Goal: Task Accomplishment & Management: Complete application form

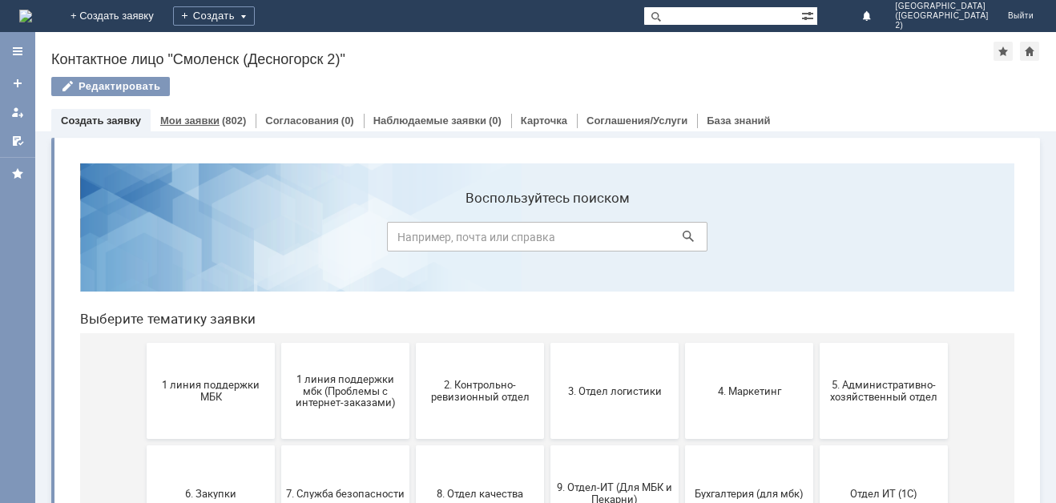
click at [204, 125] on link "Мои заявки" at bounding box center [189, 121] width 59 height 12
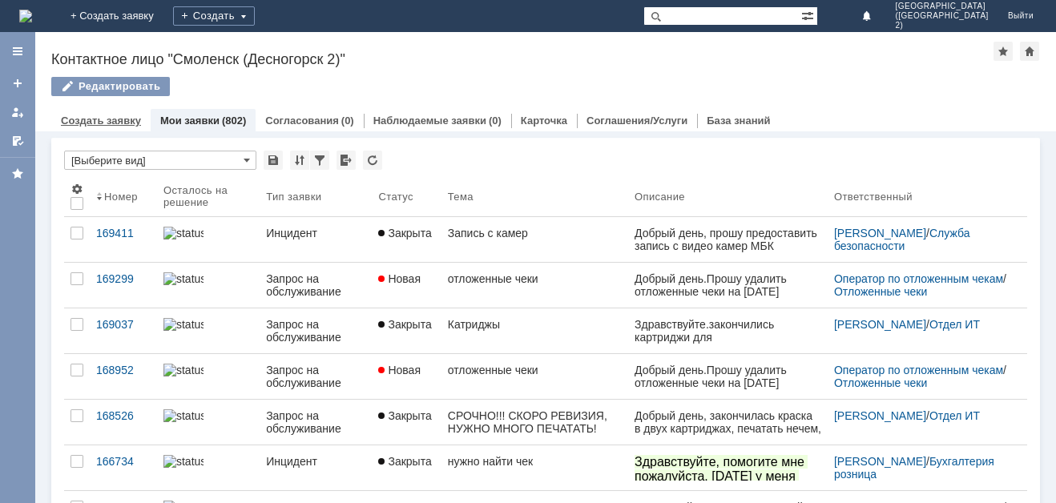
click at [127, 119] on link "Создать заявку" at bounding box center [101, 121] width 80 height 12
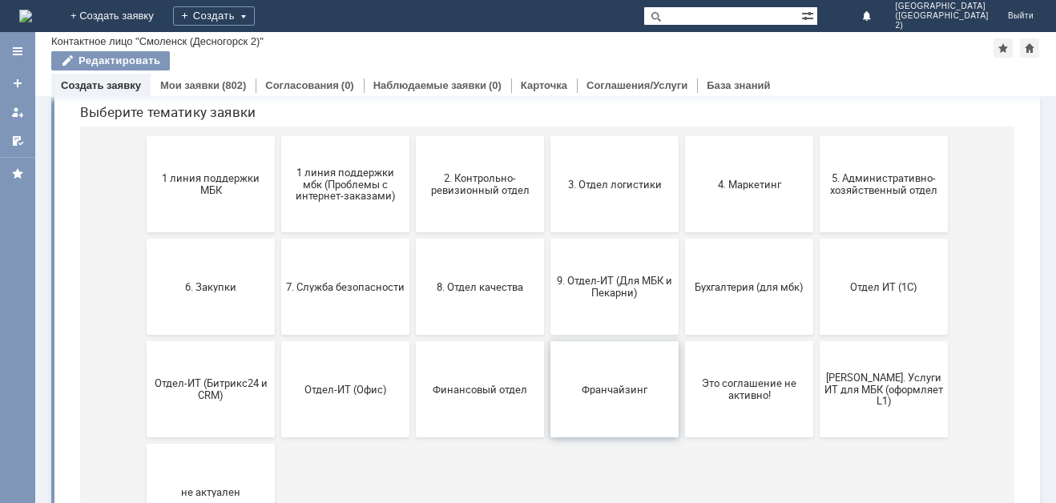
scroll to position [80, 0]
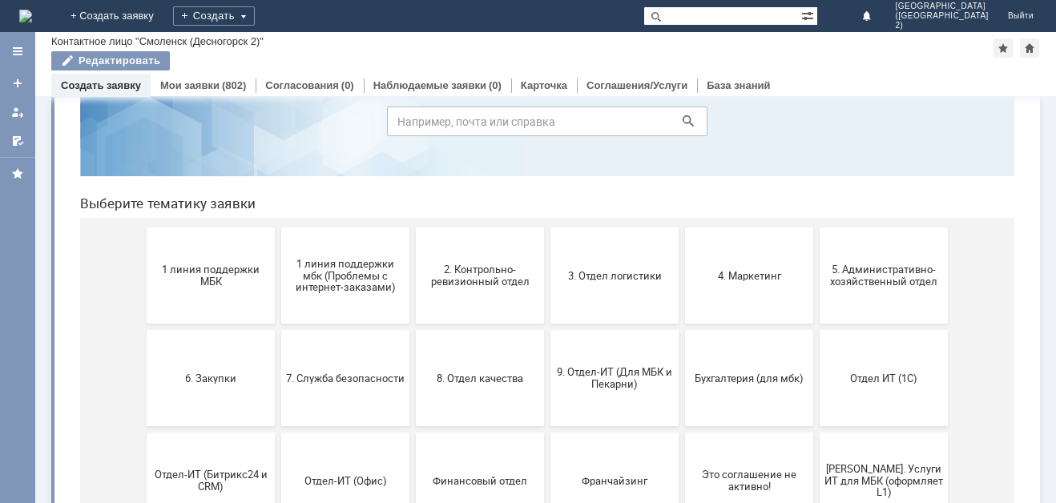
click at [557, 107] on input at bounding box center [547, 122] width 321 height 30
type input "отдел КРО"
click button at bounding box center [688, 121] width 22 height 22
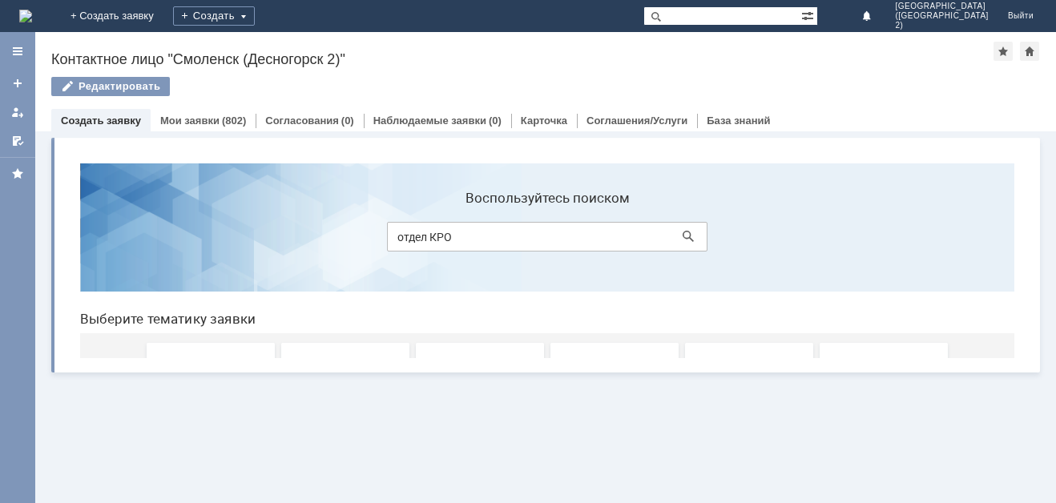
scroll to position [0, 0]
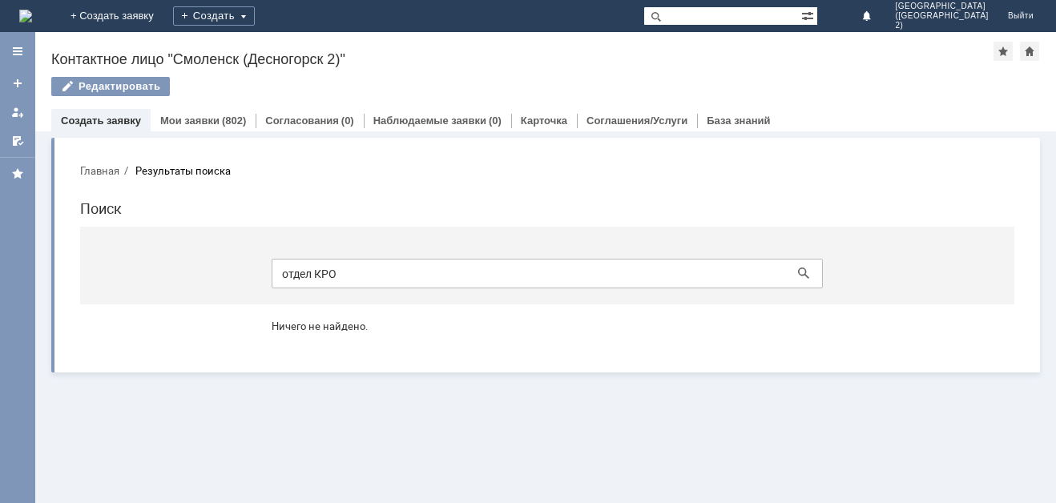
click at [464, 282] on input "отдел КРО" at bounding box center [547, 274] width 551 height 30
type input "о"
click at [178, 117] on link "Мои заявки" at bounding box center [189, 121] width 59 height 12
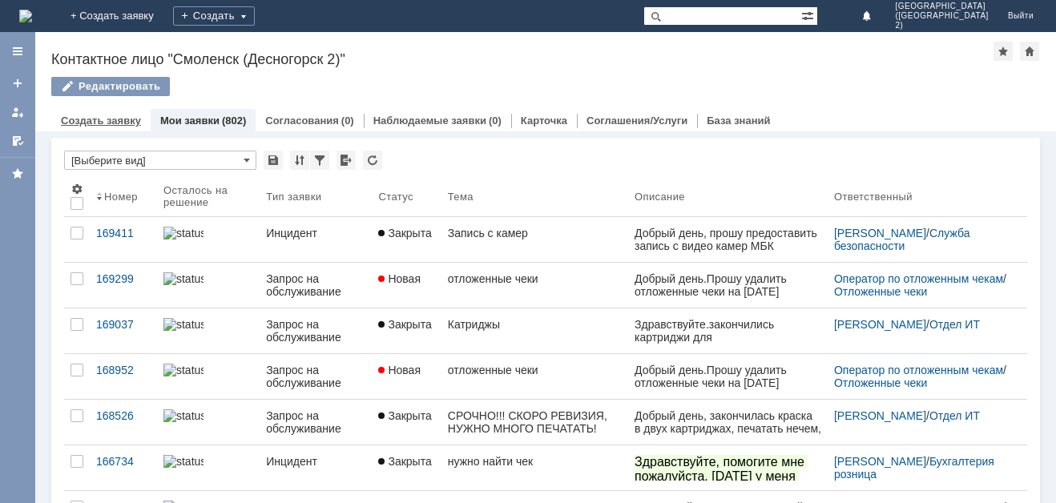
click at [103, 123] on link "Создать заявку" at bounding box center [101, 121] width 80 height 12
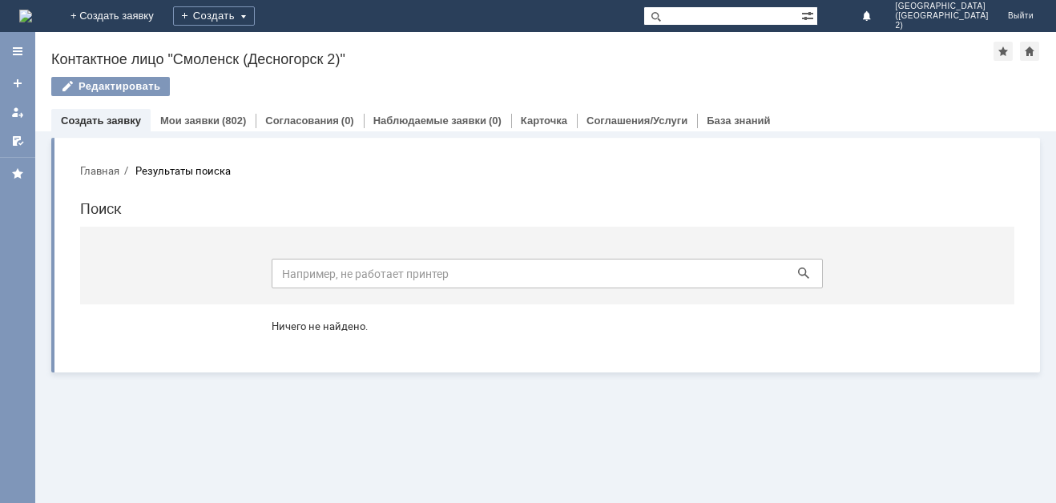
click at [119, 164] on button "Главная" at bounding box center [99, 171] width 39 height 14
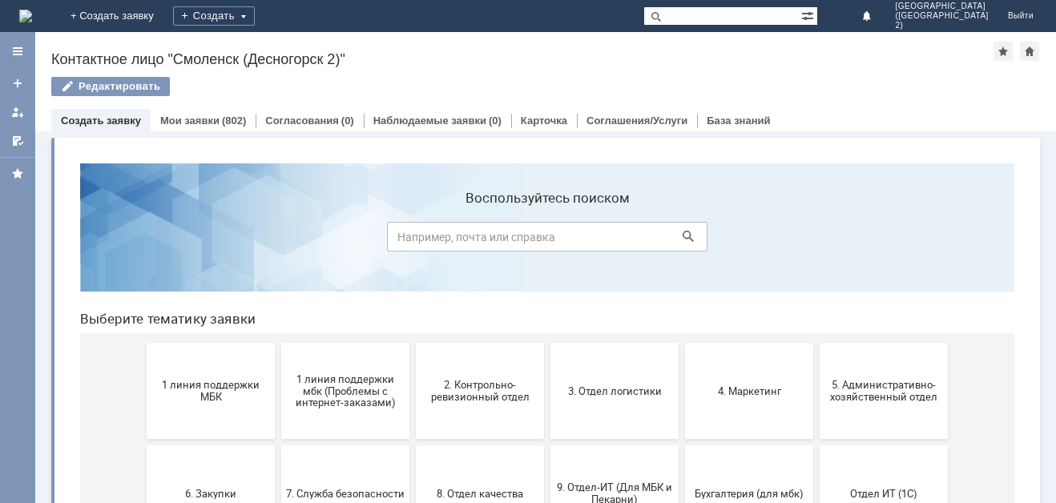
click at [103, 175] on section "Воспользуйтесь поиском" at bounding box center [547, 228] width 935 height 128
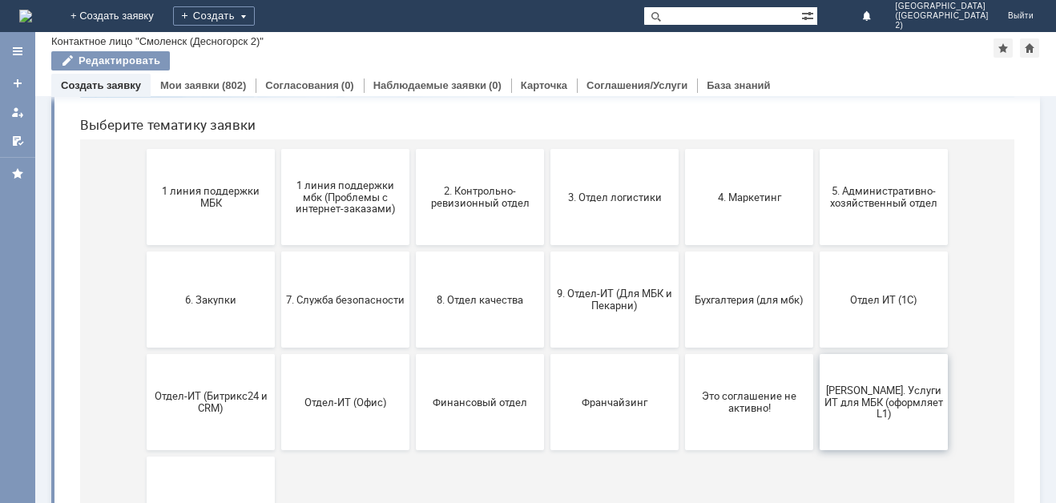
scroll to position [160, 0]
click at [881, 188] on span "5. Административно-хозяйственный отдел" at bounding box center [884, 196] width 119 height 24
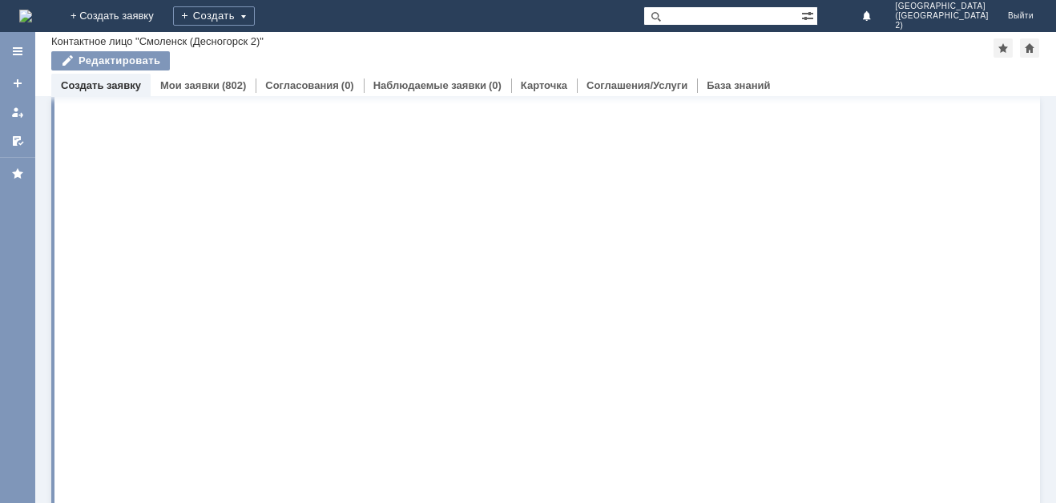
scroll to position [0, 0]
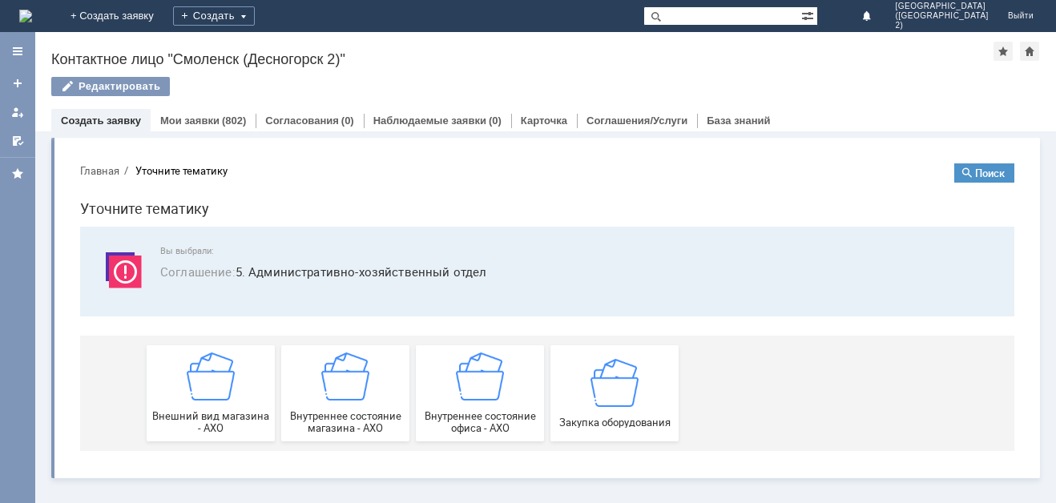
click at [95, 165] on button "Главная" at bounding box center [99, 171] width 39 height 14
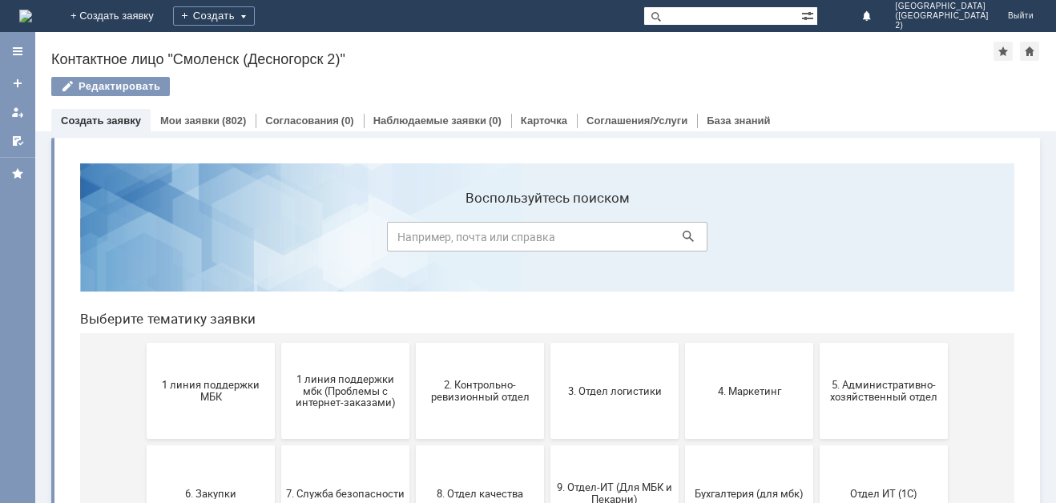
click at [572, 237] on input at bounding box center [547, 237] width 321 height 30
type input "БЛОТЕРЫ"
click button at bounding box center [688, 236] width 22 height 22
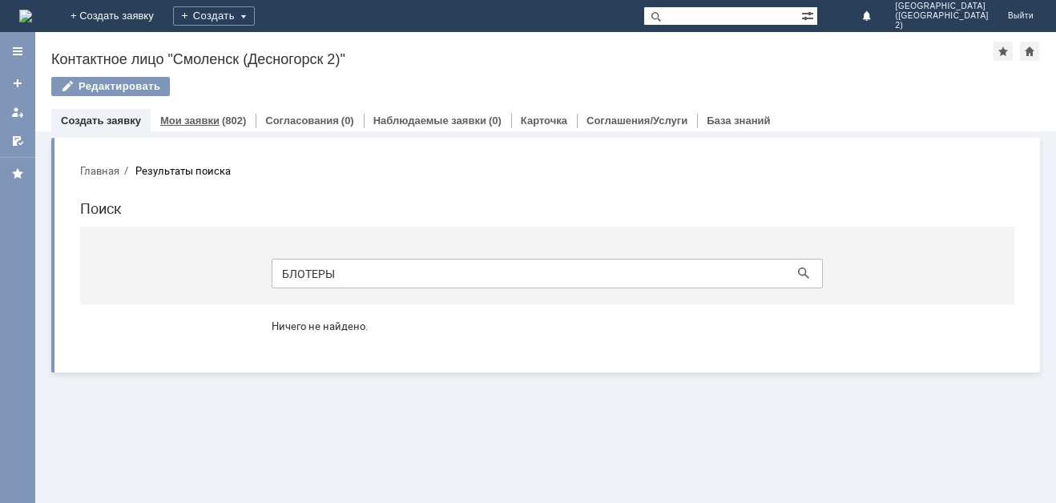
click at [228, 120] on div "(802)" at bounding box center [234, 121] width 24 height 12
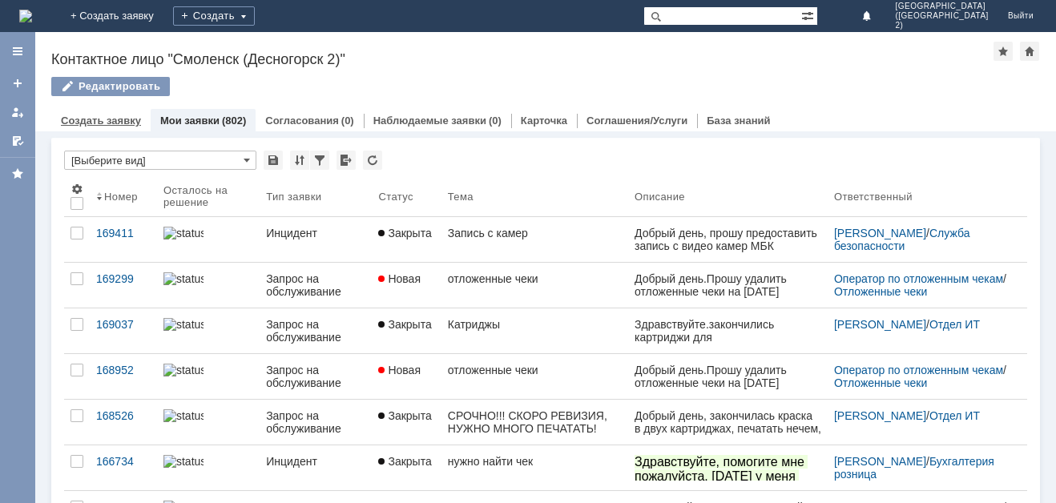
click at [114, 127] on div "Создать заявку" at bounding box center [100, 120] width 99 height 23
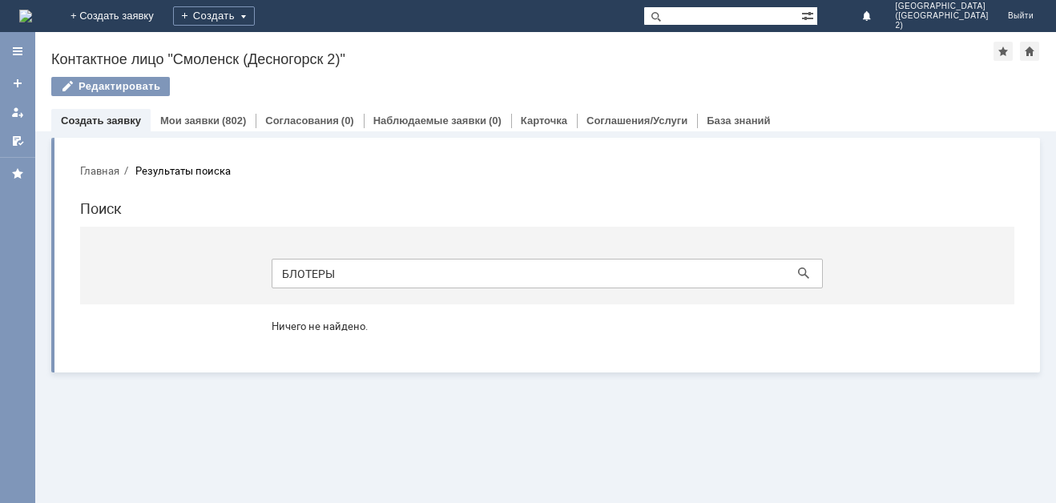
click at [104, 169] on button "Главная" at bounding box center [99, 171] width 39 height 14
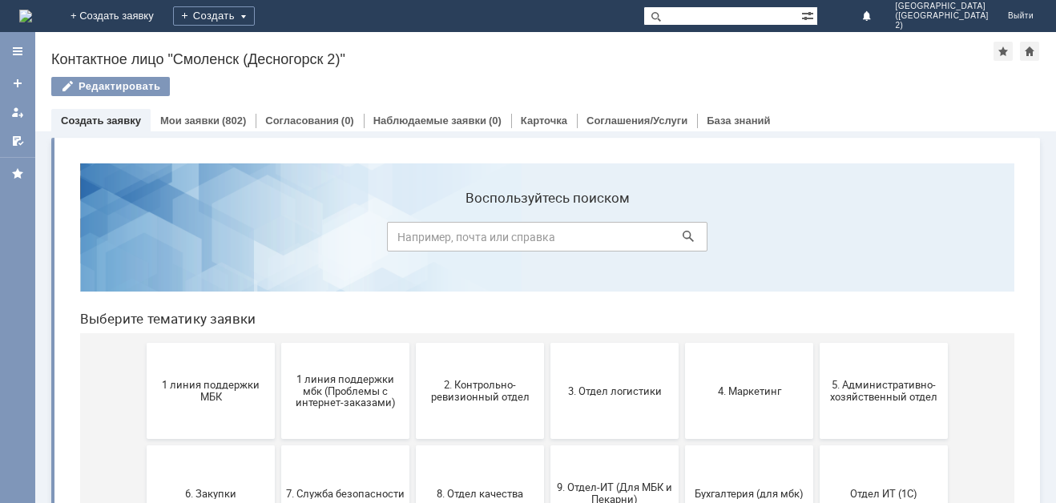
click at [515, 231] on input at bounding box center [547, 237] width 321 height 30
type input "блотеры"
click button at bounding box center [688, 236] width 22 height 22
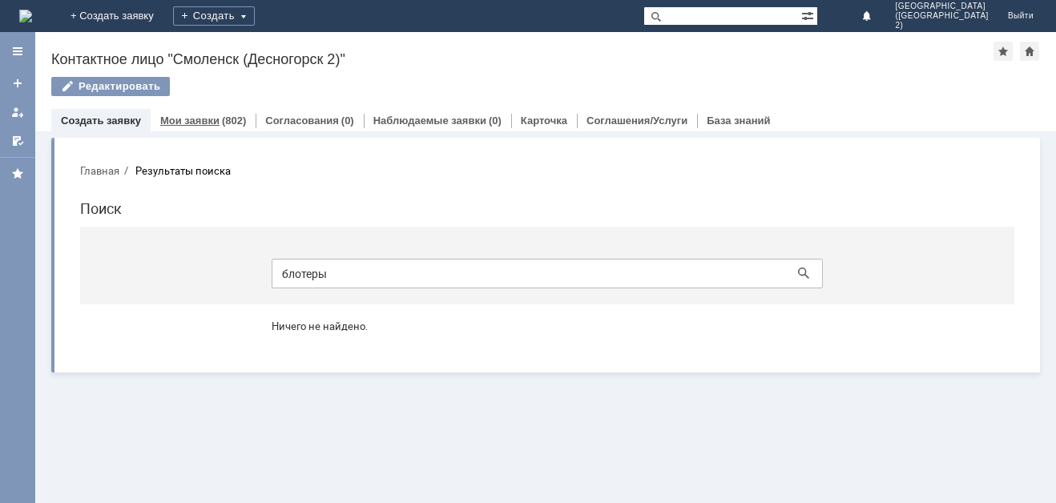
click at [222, 121] on div "(802)" at bounding box center [234, 121] width 24 height 12
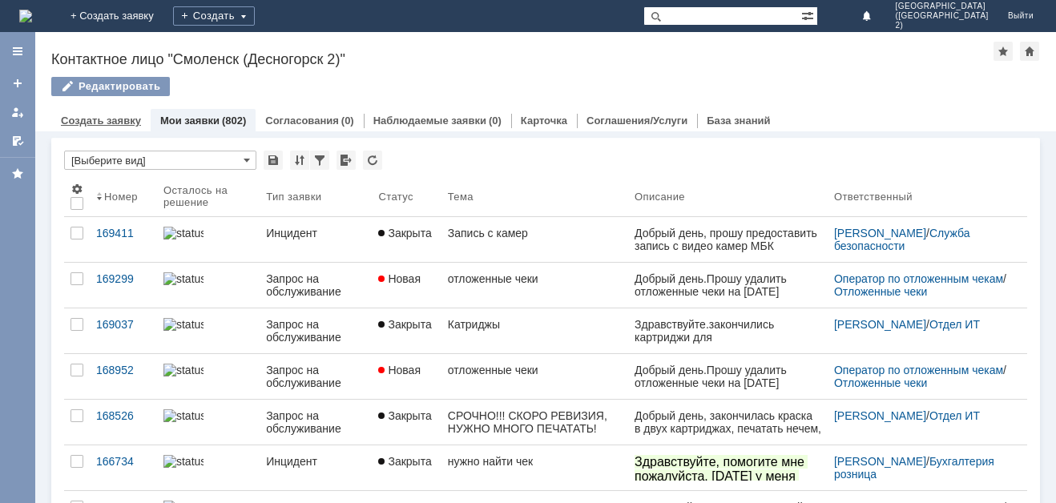
click at [113, 117] on link "Создать заявку" at bounding box center [101, 121] width 80 height 12
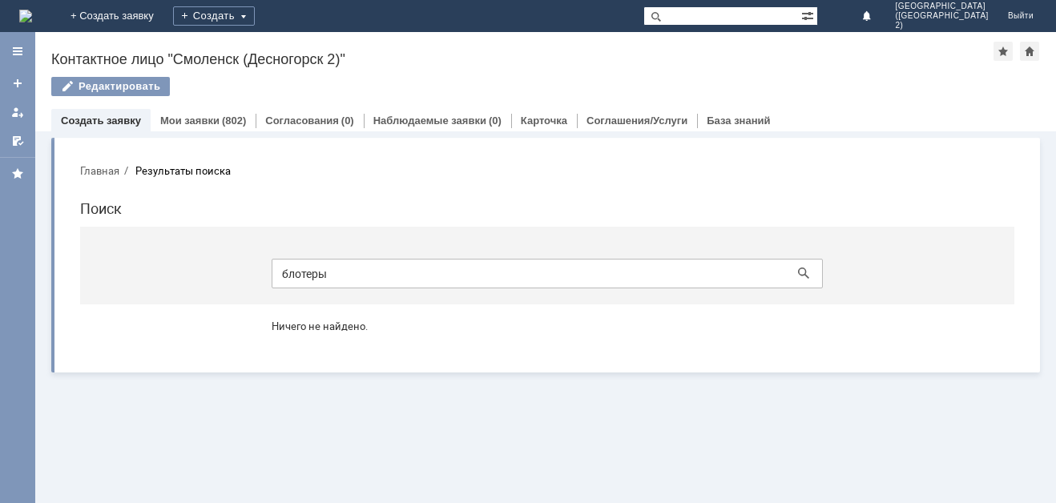
click at [83, 173] on button "Главная" at bounding box center [99, 171] width 39 height 14
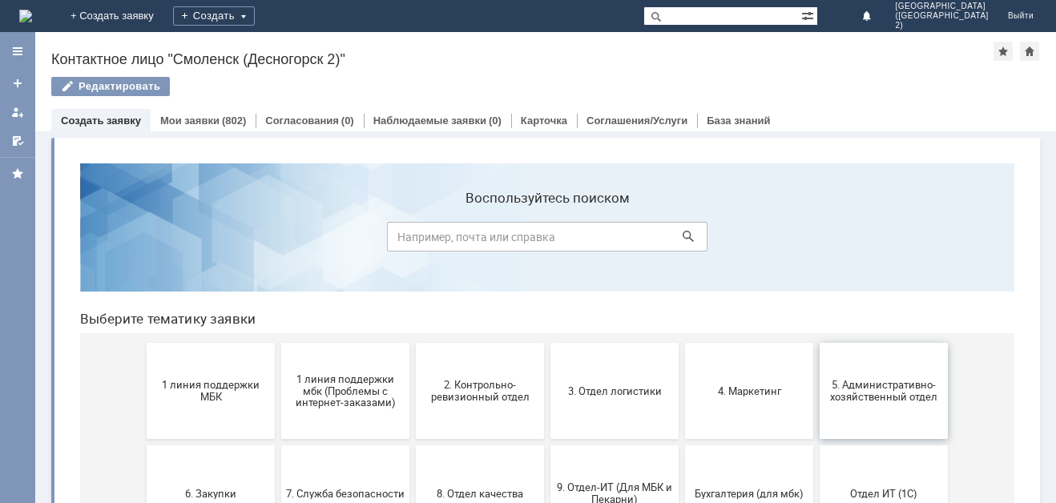
click at [906, 397] on span "5. Административно-хозяйственный отдел" at bounding box center [884, 391] width 119 height 24
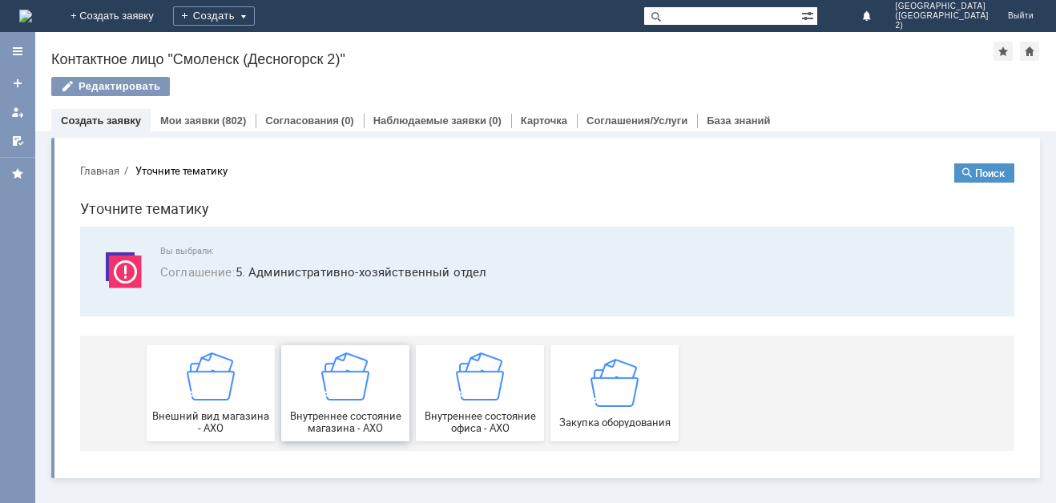
click at [339, 395] on img at bounding box center [345, 377] width 48 height 48
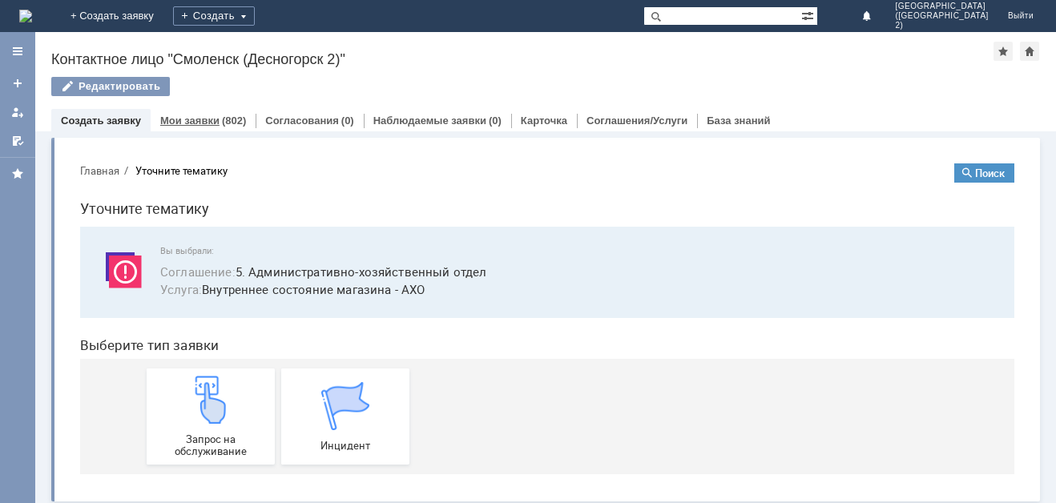
click at [172, 119] on link "Мои заявки" at bounding box center [189, 121] width 59 height 12
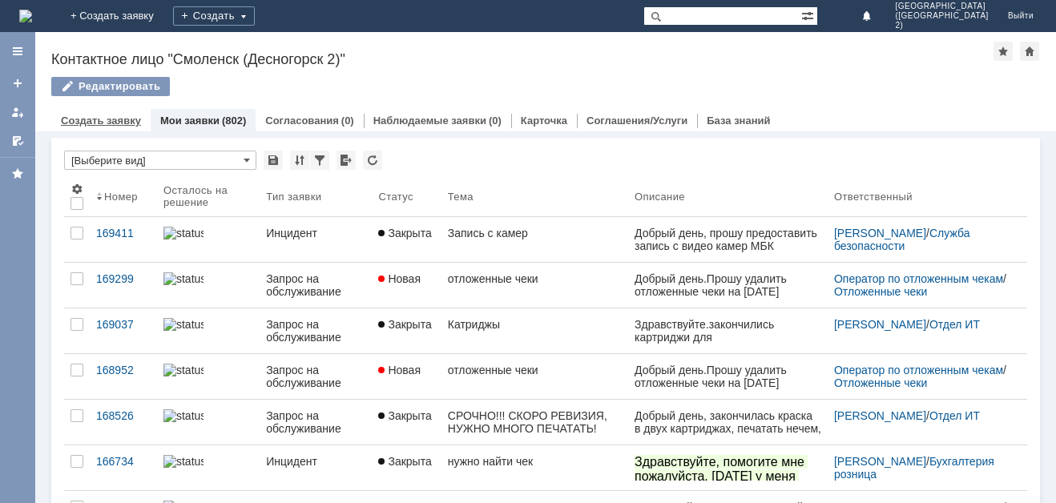
click at [120, 124] on link "Создать заявку" at bounding box center [101, 121] width 80 height 12
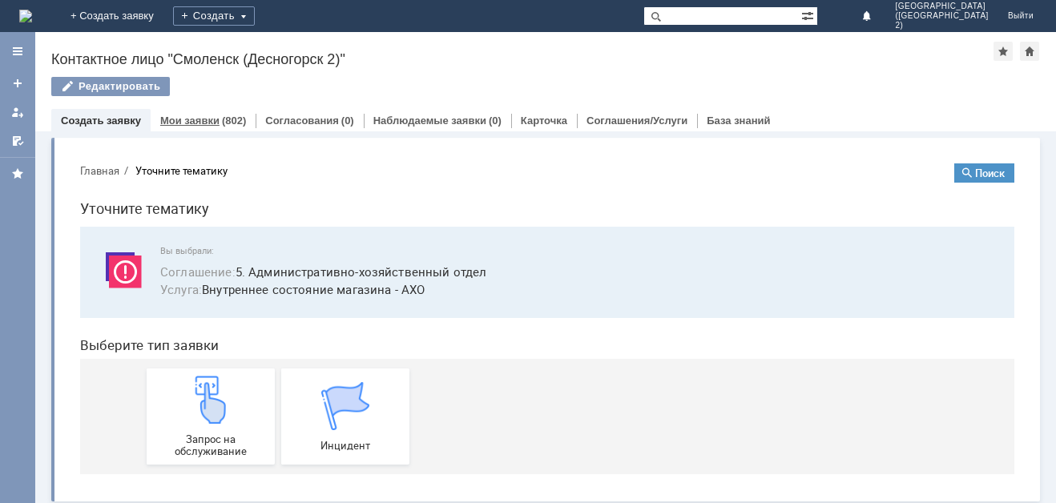
click at [161, 119] on link "Мои заявки" at bounding box center [189, 121] width 59 height 12
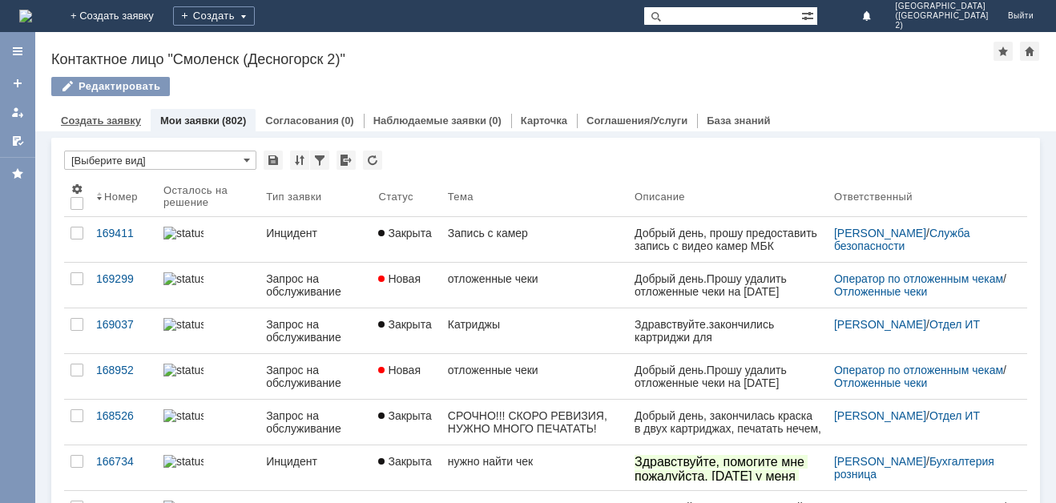
click at [121, 119] on link "Создать заявку" at bounding box center [101, 121] width 80 height 12
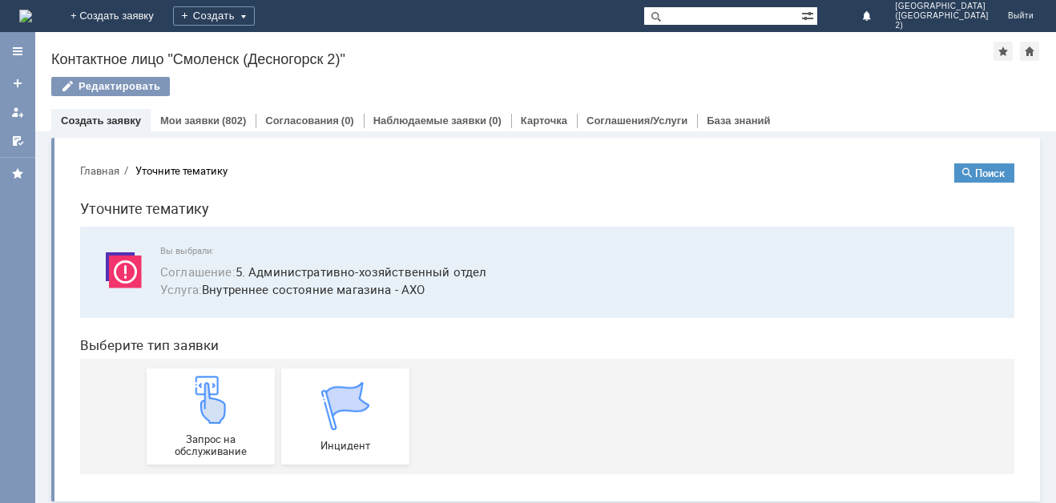
click at [121, 119] on link "Создать заявку" at bounding box center [101, 121] width 80 height 12
click at [114, 164] on button "Главная" at bounding box center [99, 171] width 39 height 14
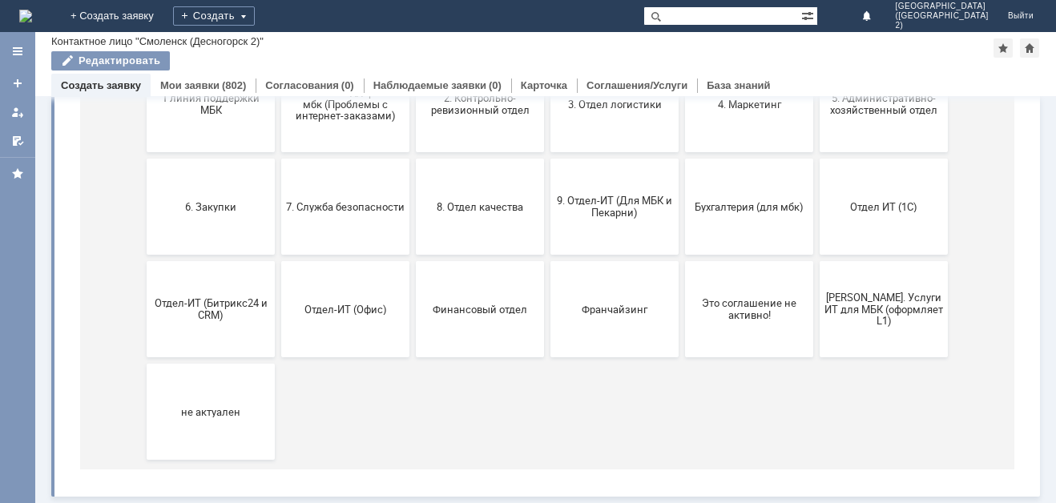
scroll to position [252, 0]
click at [211, 398] on button "не актуален" at bounding box center [211, 412] width 128 height 96
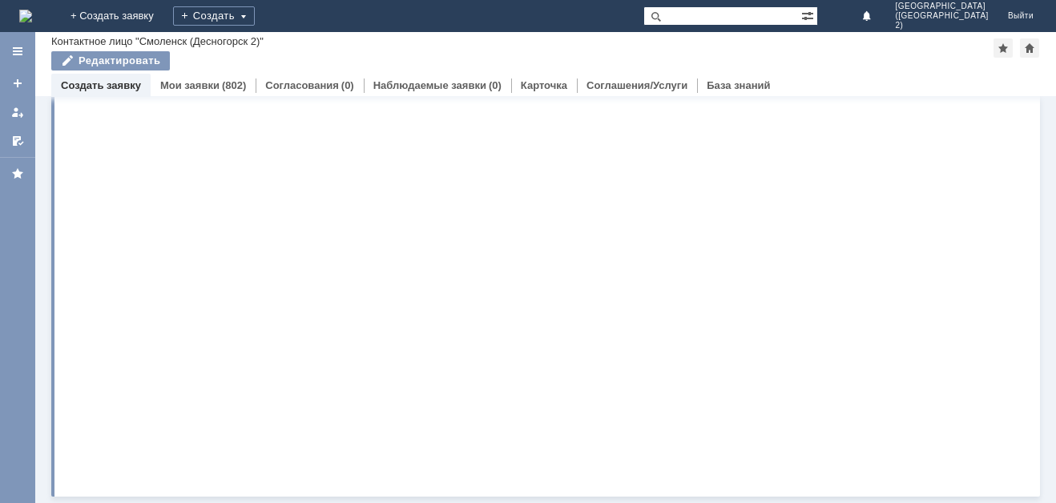
scroll to position [0, 0]
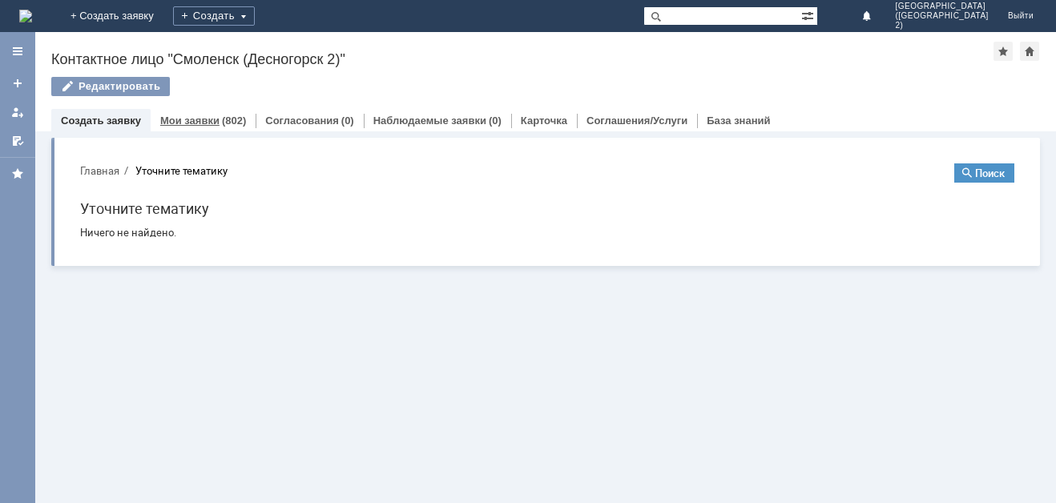
click at [174, 115] on link "Мои заявки" at bounding box center [189, 121] width 59 height 12
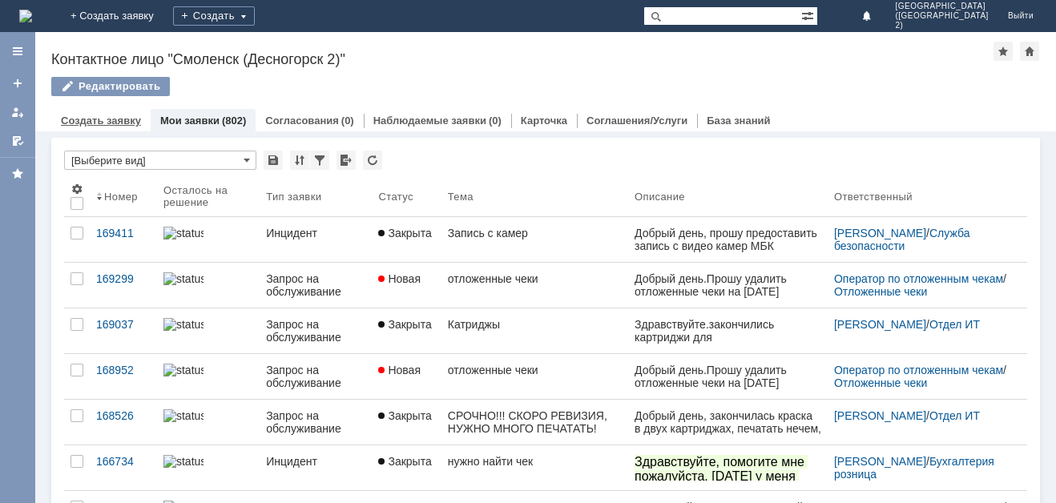
click at [112, 119] on link "Создать заявку" at bounding box center [101, 121] width 80 height 12
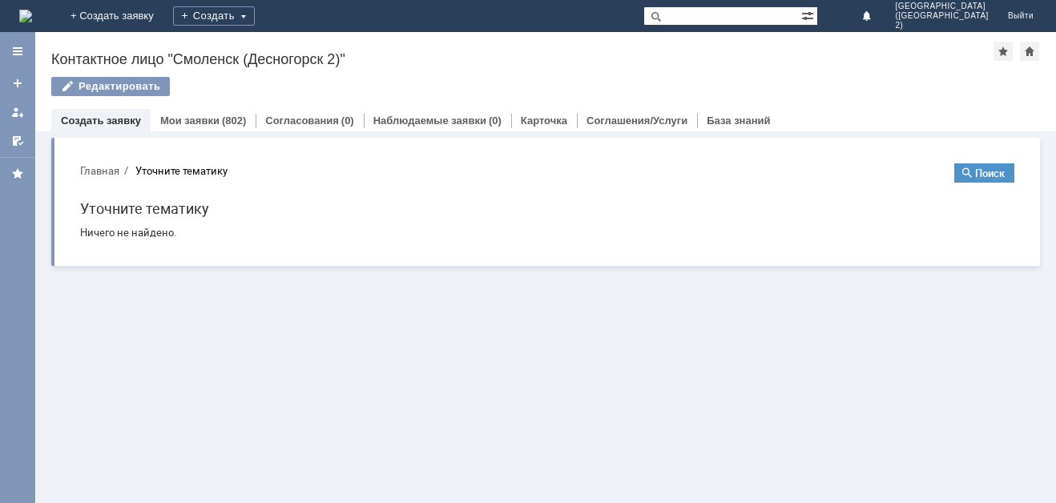
click at [98, 172] on button "Главная" at bounding box center [99, 171] width 39 height 14
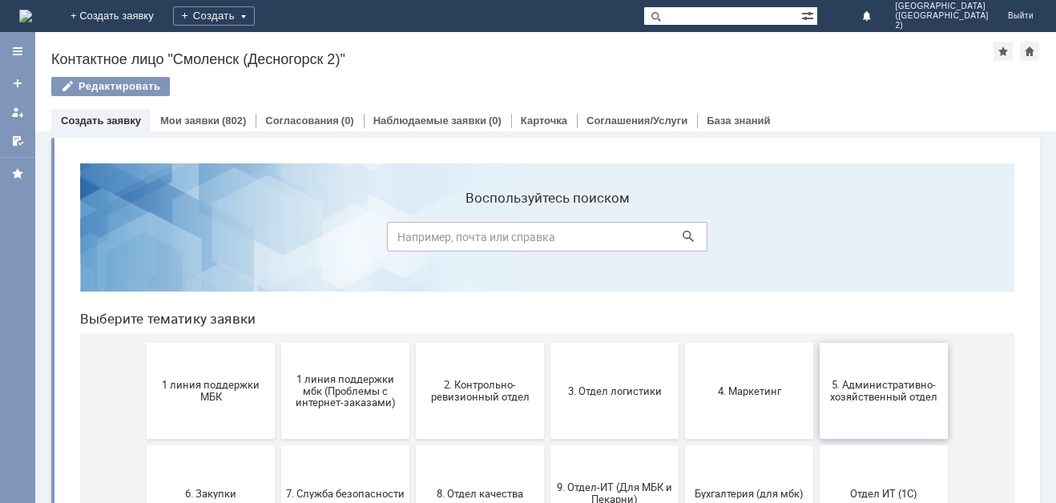
click at [850, 404] on button "5. Административно-хозяйственный отдел" at bounding box center [884, 391] width 128 height 96
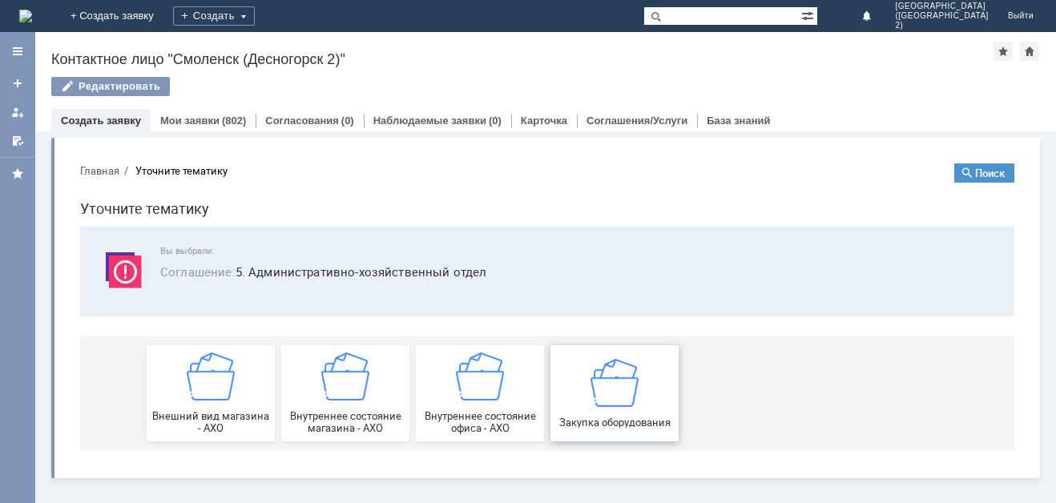
click at [628, 403] on img at bounding box center [615, 382] width 48 height 48
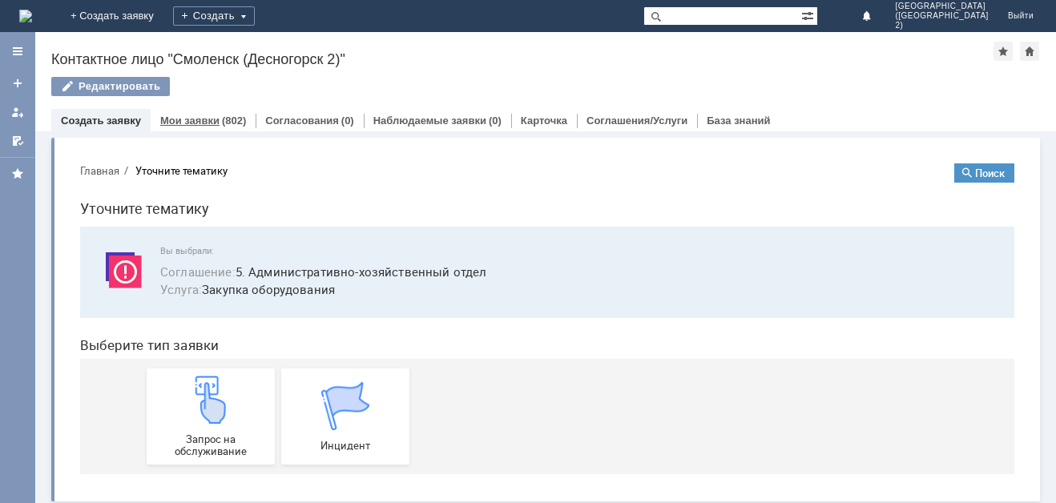
click at [208, 111] on div "Мои заявки (802)" at bounding box center [203, 120] width 105 height 23
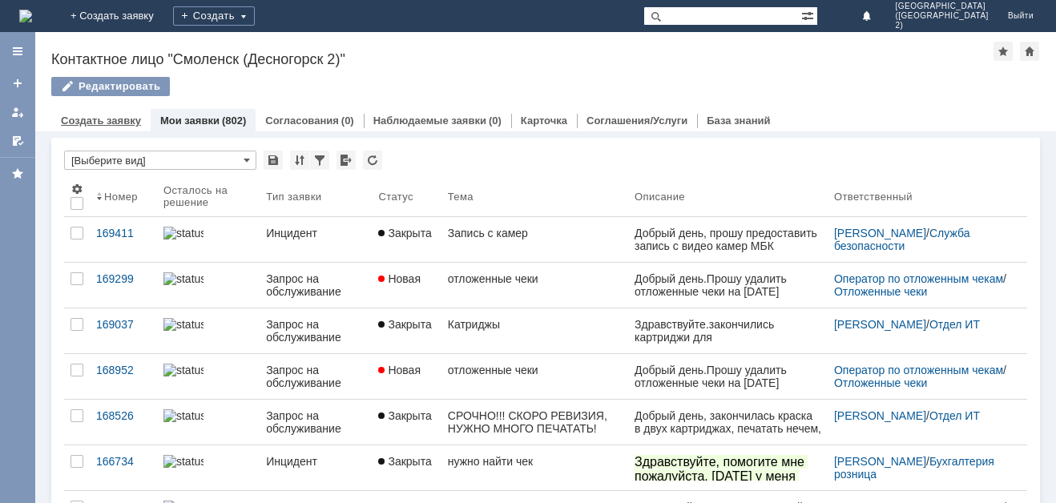
click at [95, 113] on div "Создать заявку" at bounding box center [100, 120] width 99 height 23
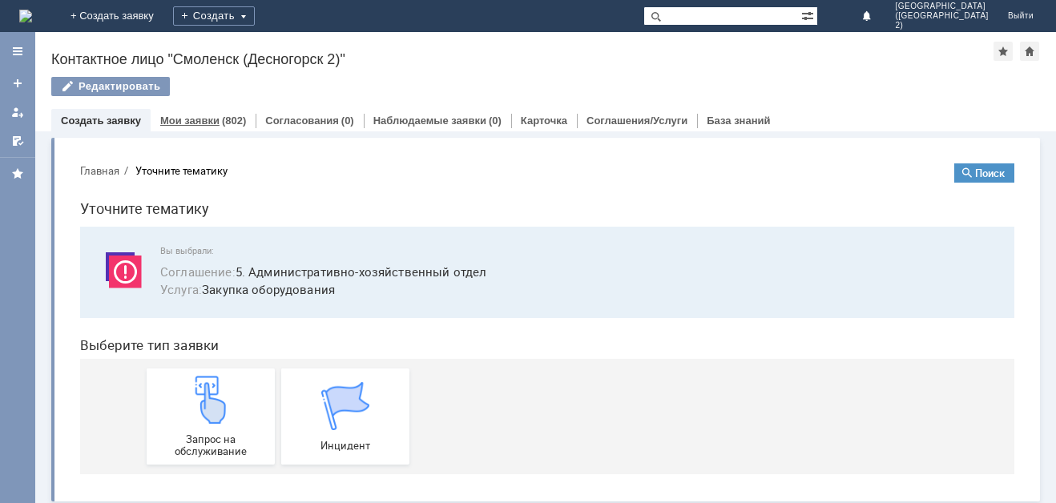
click at [162, 123] on link "Мои заявки" at bounding box center [189, 121] width 59 height 12
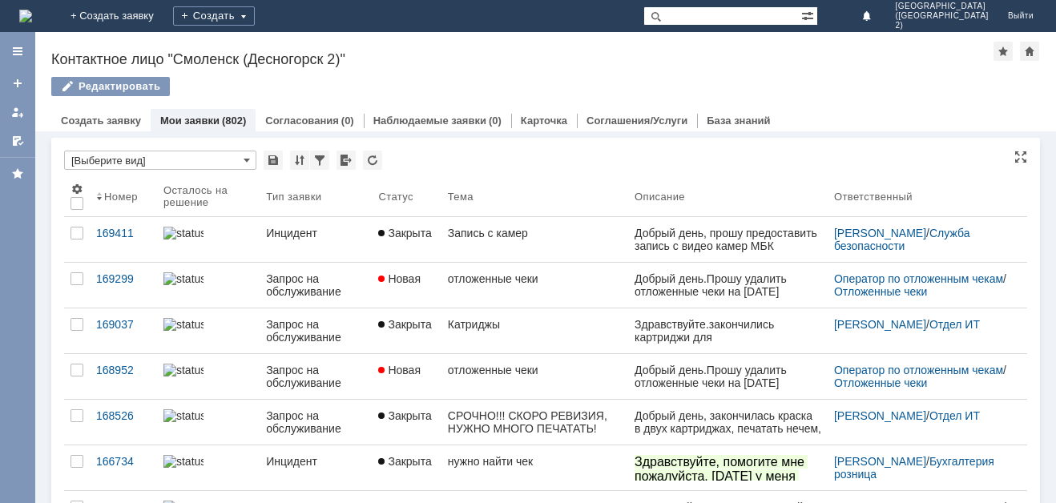
click at [251, 158] on input "[Выберите вид]" at bounding box center [160, 160] width 192 height 19
click at [225, 156] on input "text" at bounding box center [160, 160] width 192 height 19
click at [150, 158] on input "text" at bounding box center [160, 160] width 192 height 19
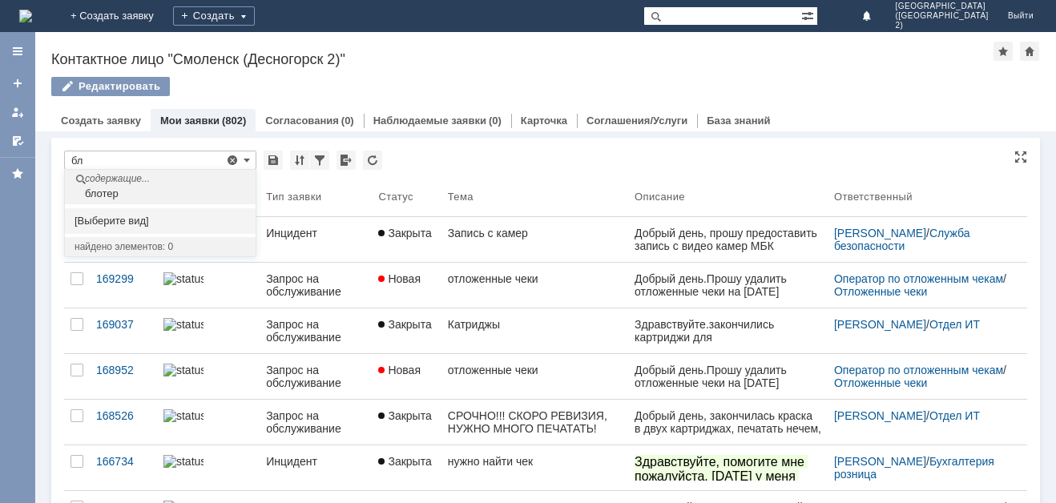
type input "б"
type input "п"
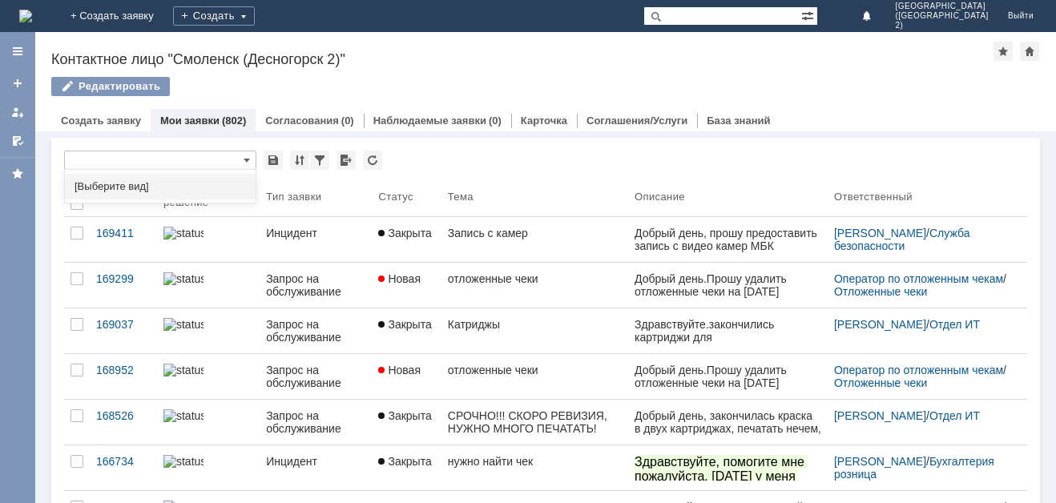
click at [150, 192] on span "[Выберите вид]" at bounding box center [161, 186] width 172 height 13
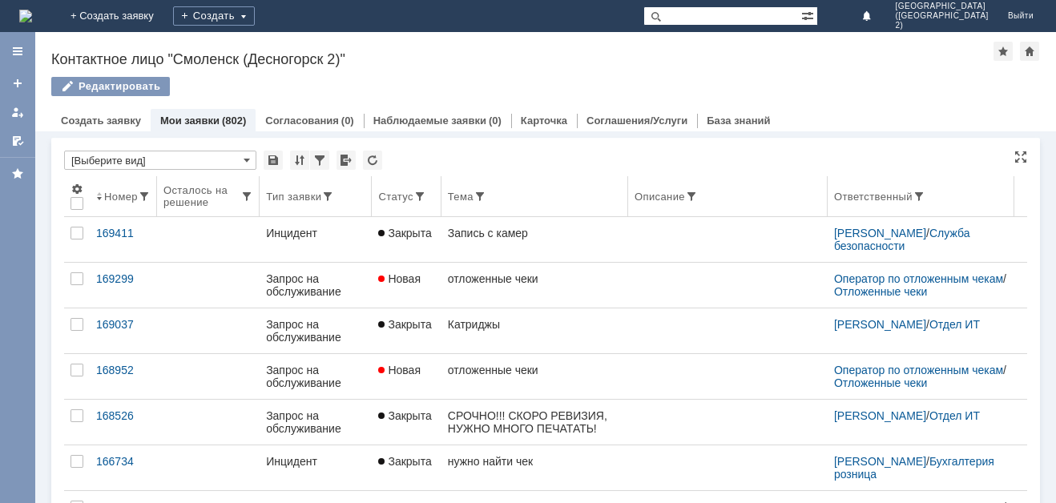
type input "[Выберите вид]"
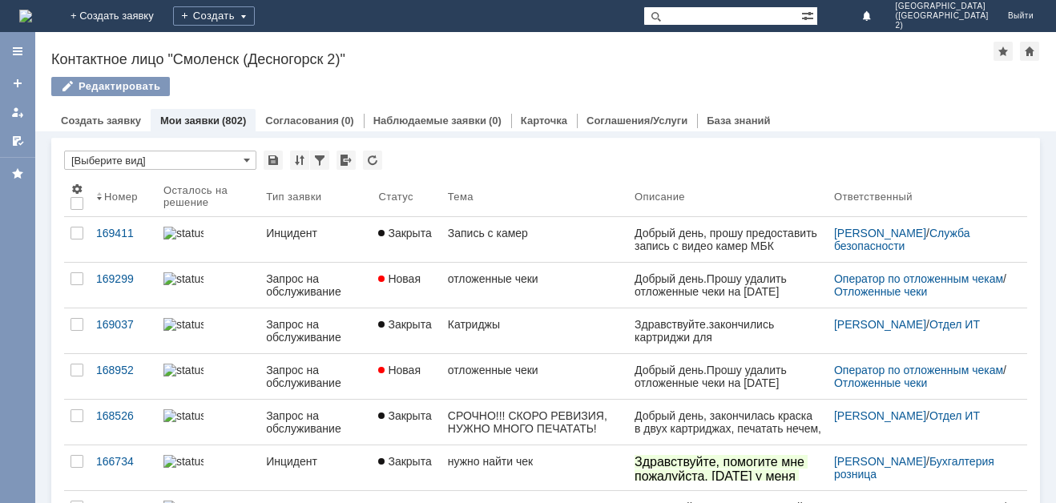
click at [746, 13] on input "text" at bounding box center [723, 15] width 158 height 19
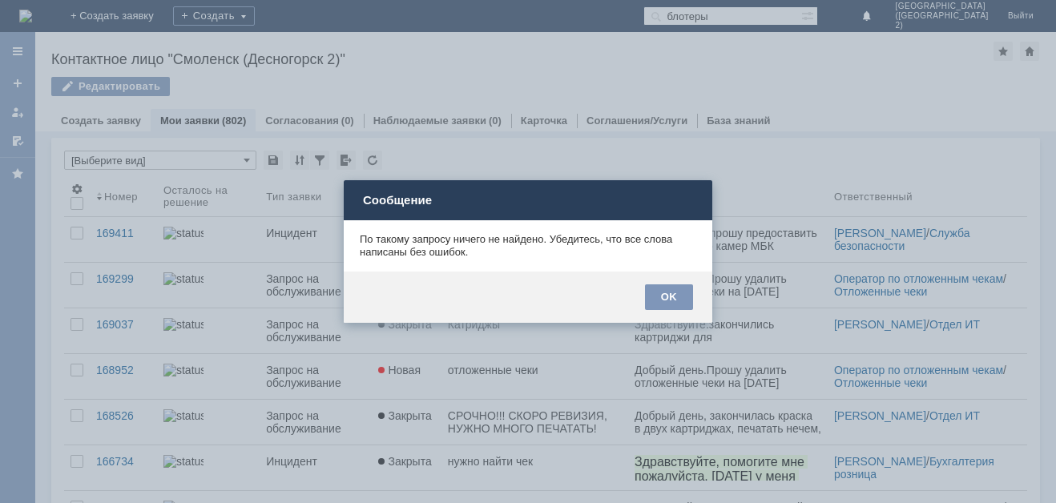
click at [693, 311] on div "OK" at bounding box center [528, 297] width 369 height 51
click at [674, 300] on div "OK" at bounding box center [669, 298] width 48 height 26
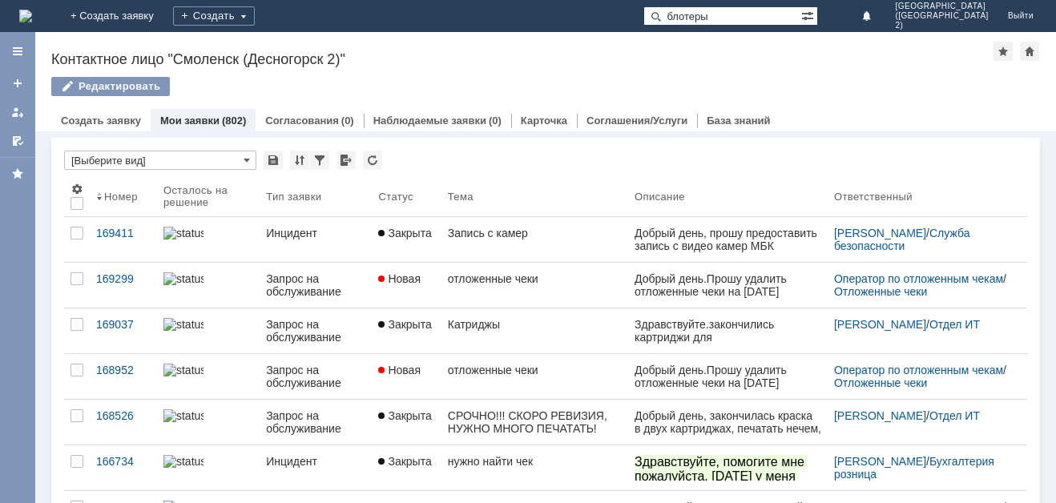
click at [782, 11] on input "блотеры" at bounding box center [723, 15] width 158 height 19
type input "блотер"
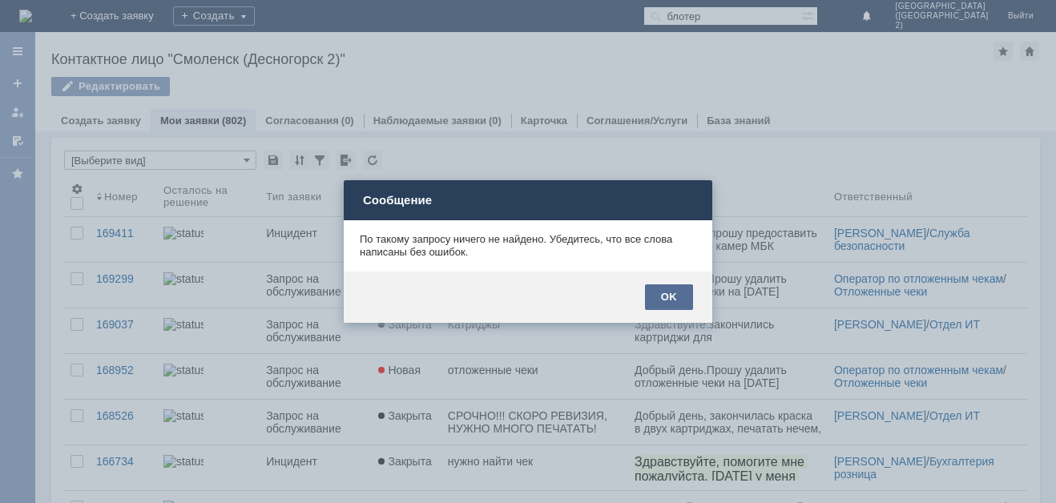
click at [667, 305] on div "OK" at bounding box center [669, 298] width 48 height 26
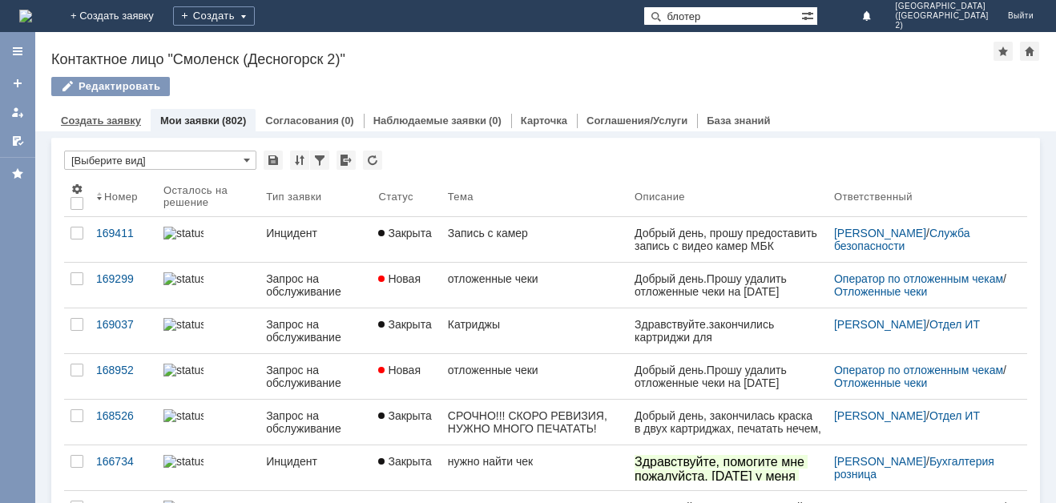
click at [95, 112] on div "Создать заявку" at bounding box center [100, 120] width 99 height 23
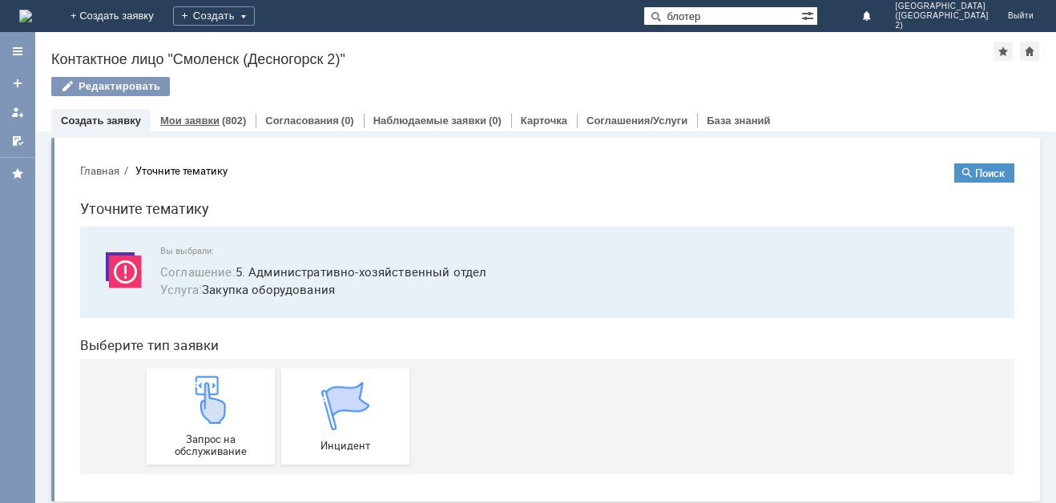
click at [216, 115] on div "Мои заявки (802)" at bounding box center [203, 120] width 105 height 23
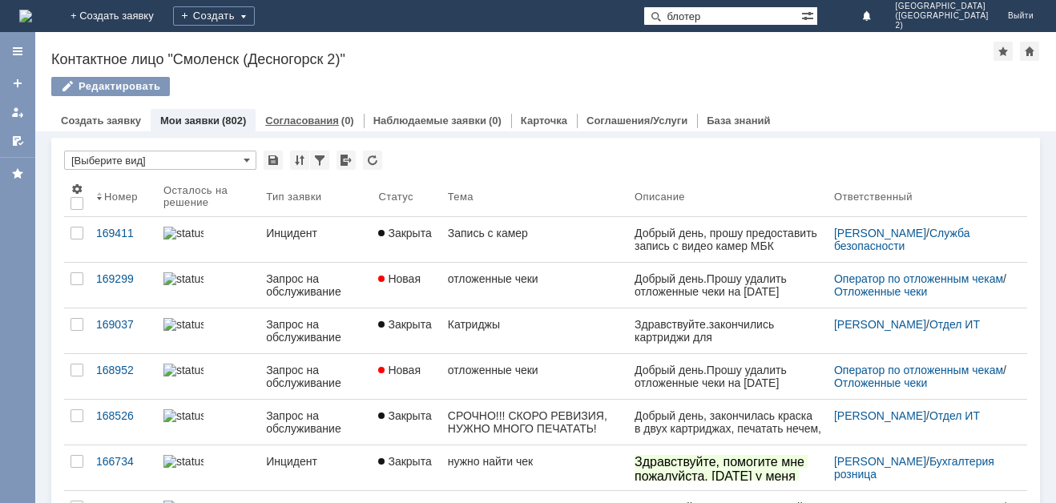
click at [305, 126] on link "Согласования" at bounding box center [302, 121] width 74 height 12
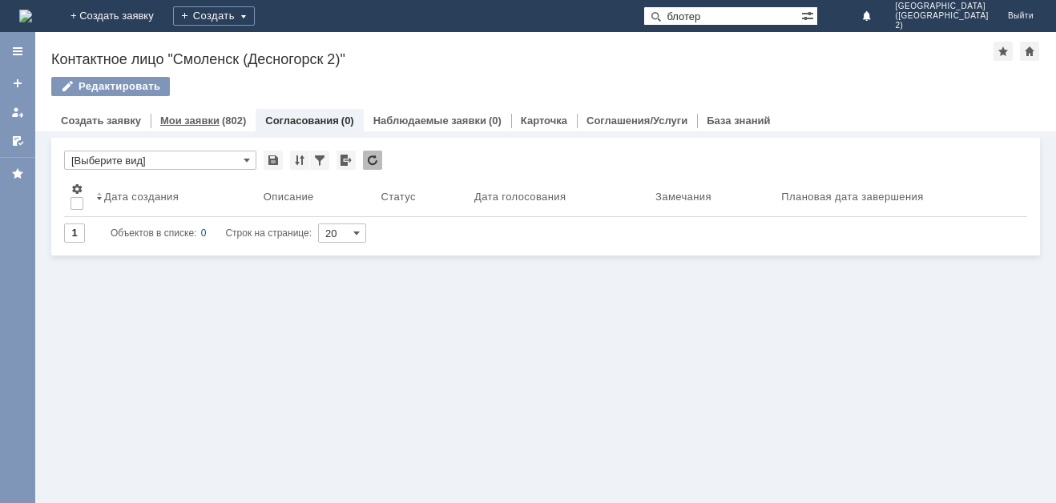
click at [192, 124] on link "Мои заявки" at bounding box center [189, 121] width 59 height 12
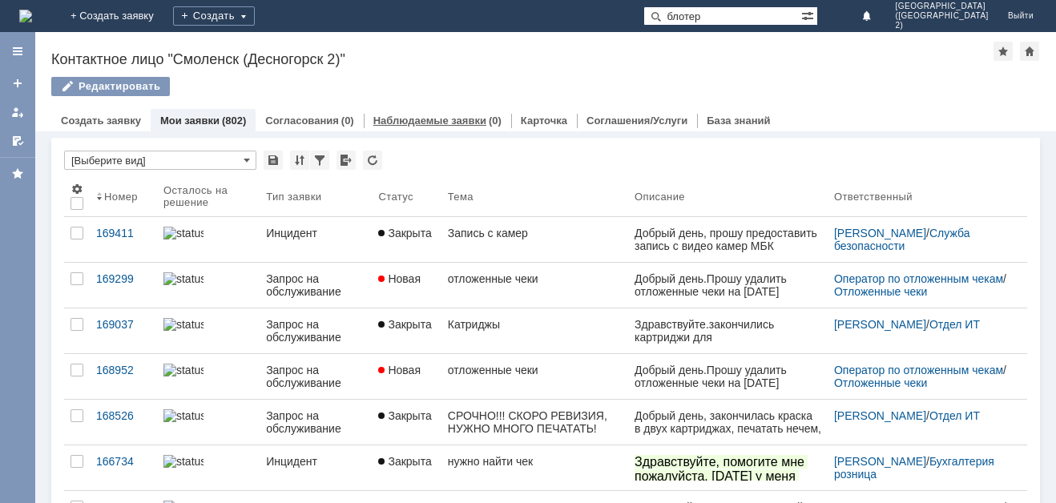
click at [384, 119] on link "Наблюдаемые заявки" at bounding box center [430, 121] width 113 height 12
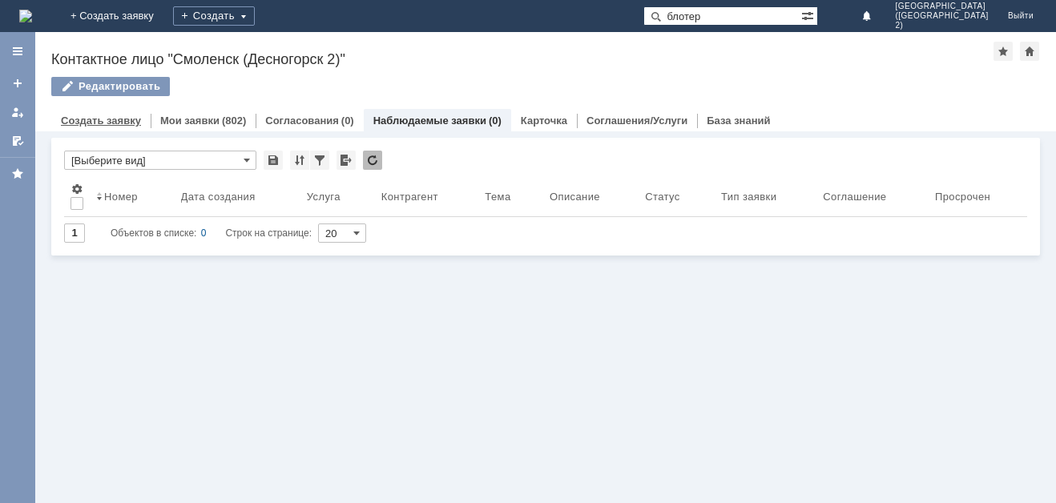
click at [122, 123] on link "Создать заявку" at bounding box center [101, 121] width 80 height 12
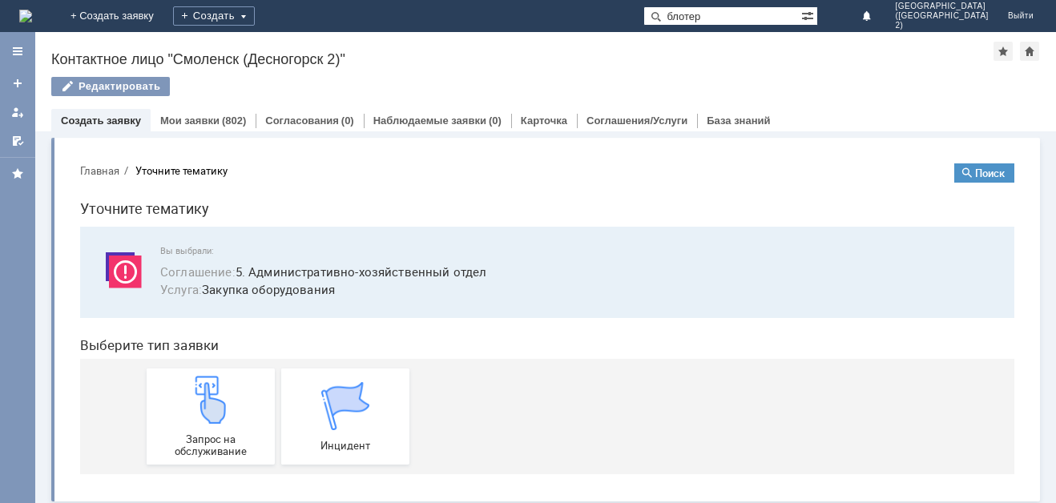
click at [103, 169] on button "Главная" at bounding box center [99, 171] width 39 height 14
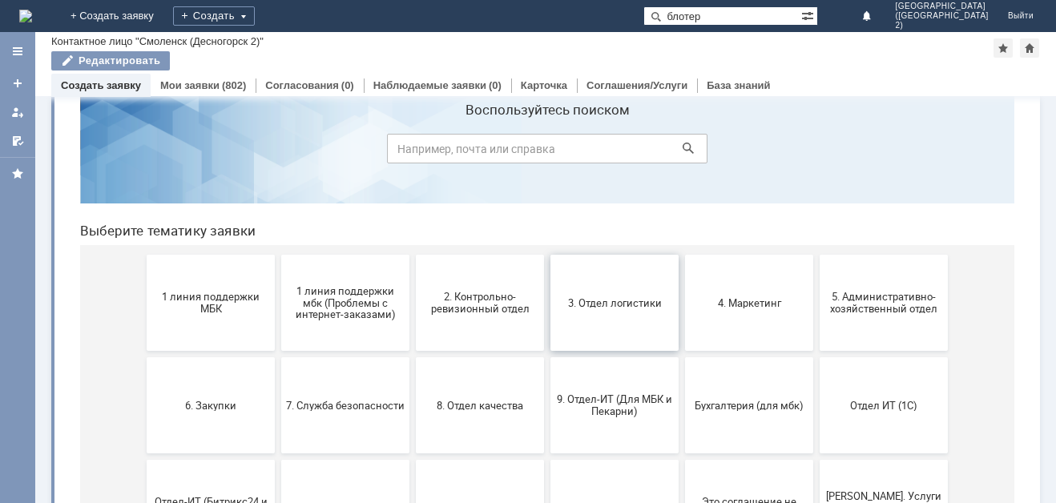
scroll to position [80, 0]
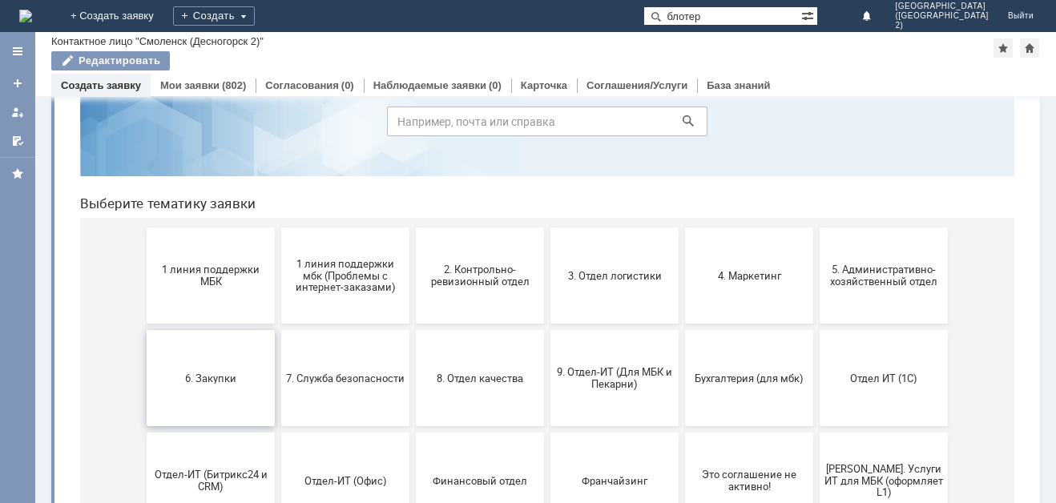
click at [199, 396] on button "6. Закупки" at bounding box center [211, 378] width 128 height 96
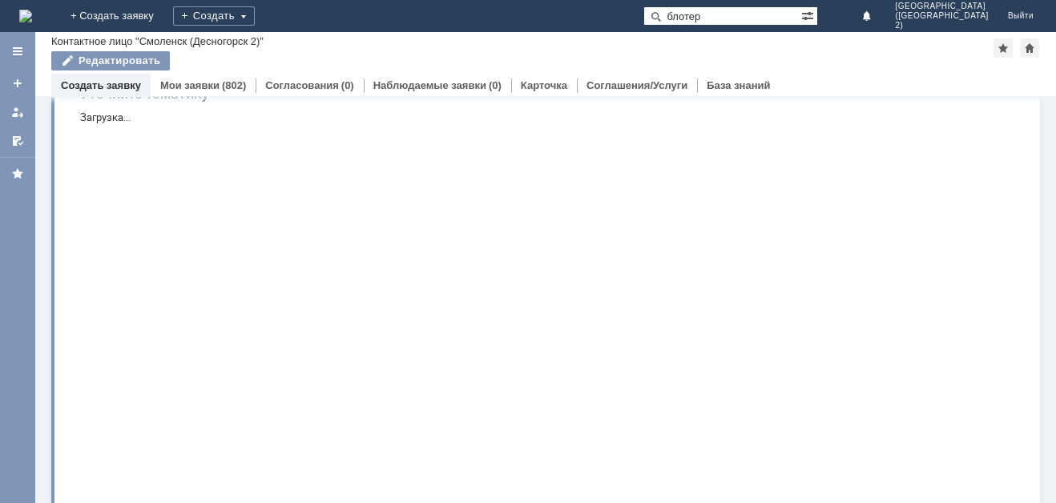
scroll to position [0, 0]
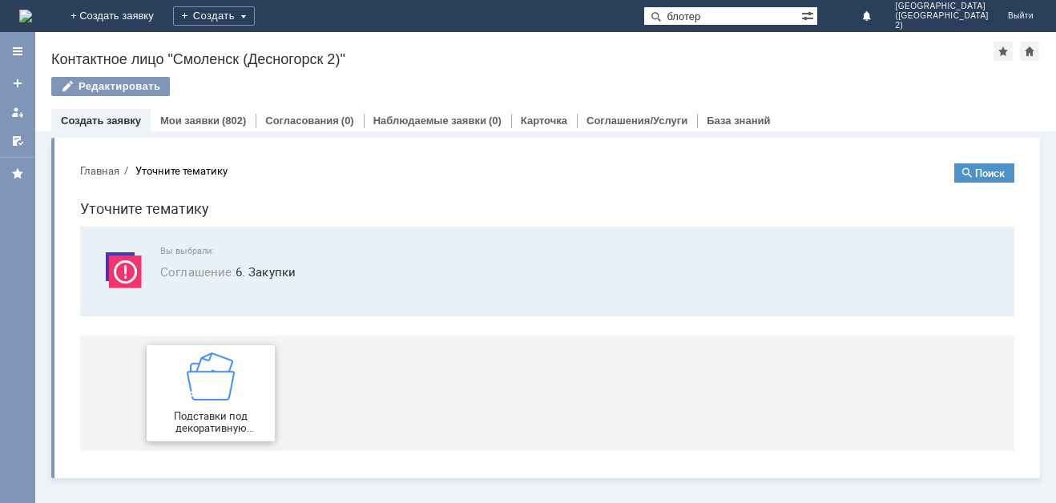
click at [236, 391] on div "Подставки под декоративную косметику" at bounding box center [210, 394] width 119 height 82
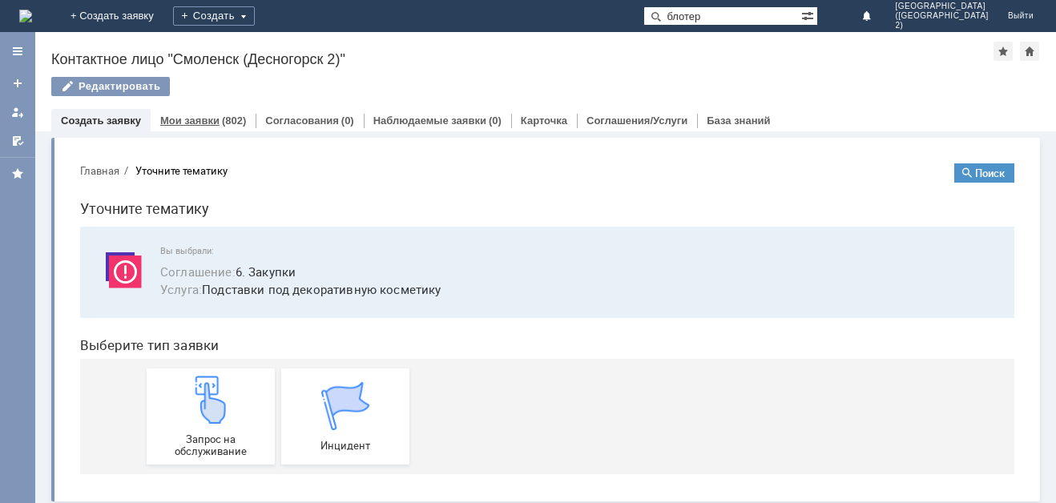
click at [200, 125] on link "Мои заявки" at bounding box center [189, 121] width 59 height 12
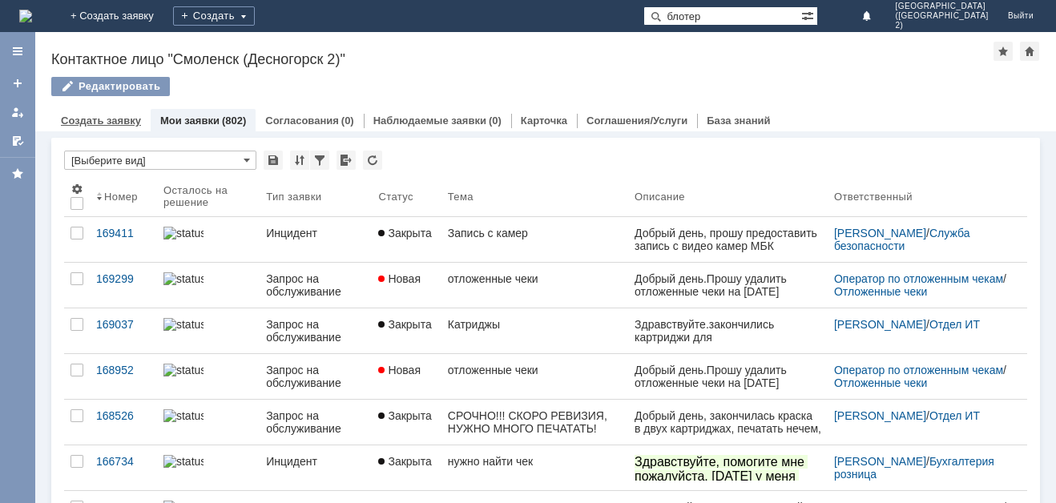
click at [112, 123] on link "Создать заявку" at bounding box center [101, 121] width 80 height 12
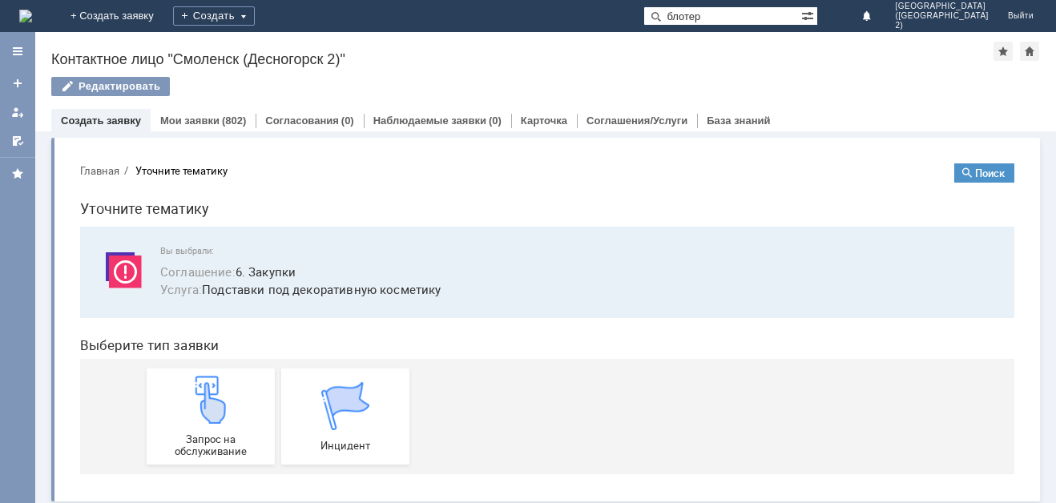
click at [105, 171] on button "Главная" at bounding box center [99, 171] width 39 height 14
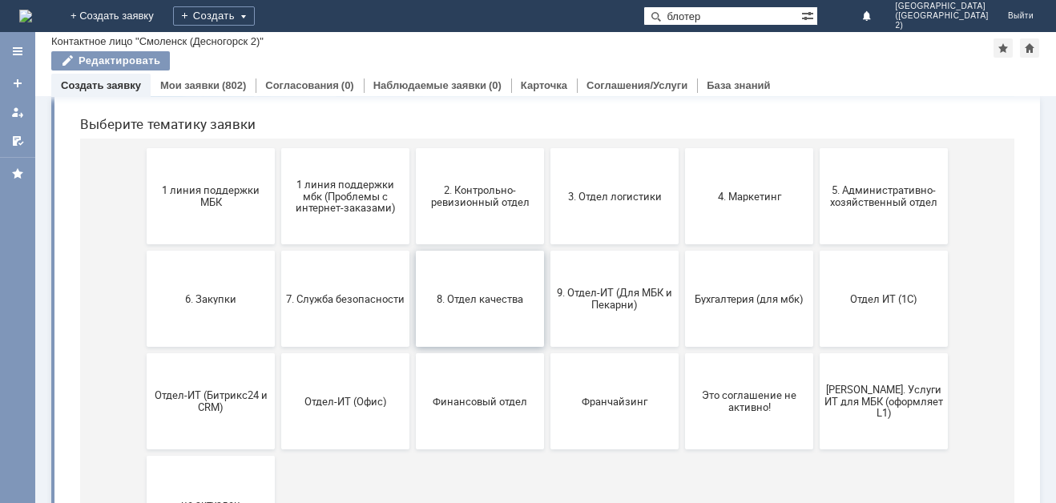
scroll to position [160, 0]
click at [498, 255] on button "8. Отдел качества" at bounding box center [480, 298] width 128 height 96
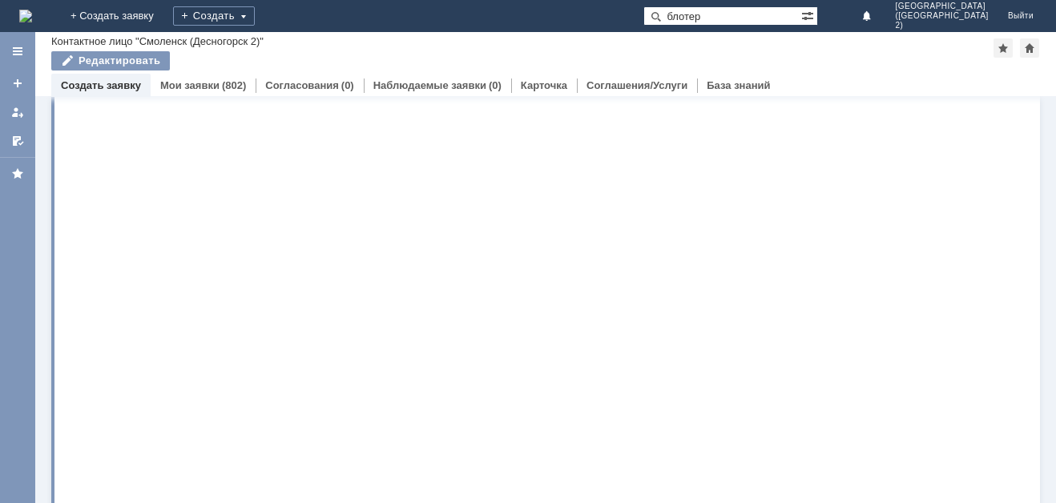
scroll to position [0, 0]
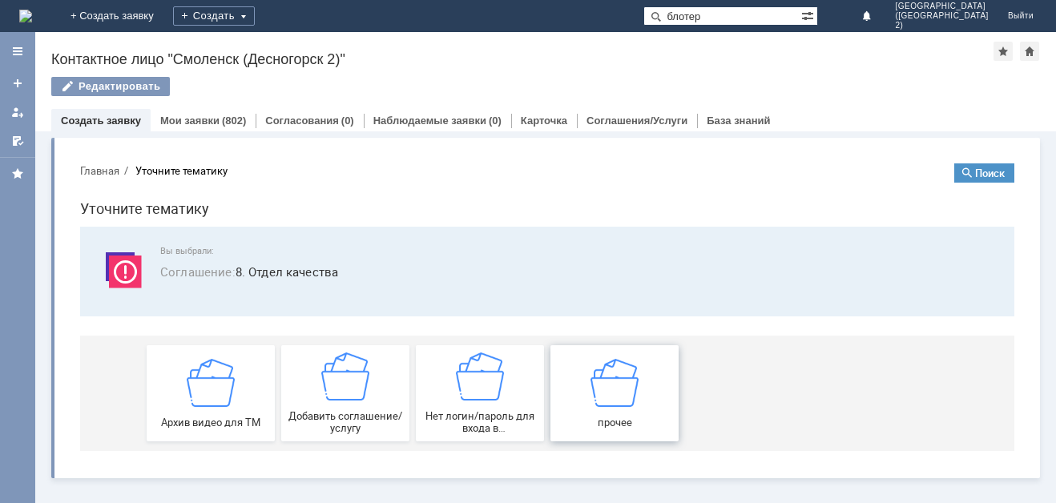
click at [634, 414] on div "прочее" at bounding box center [614, 393] width 119 height 70
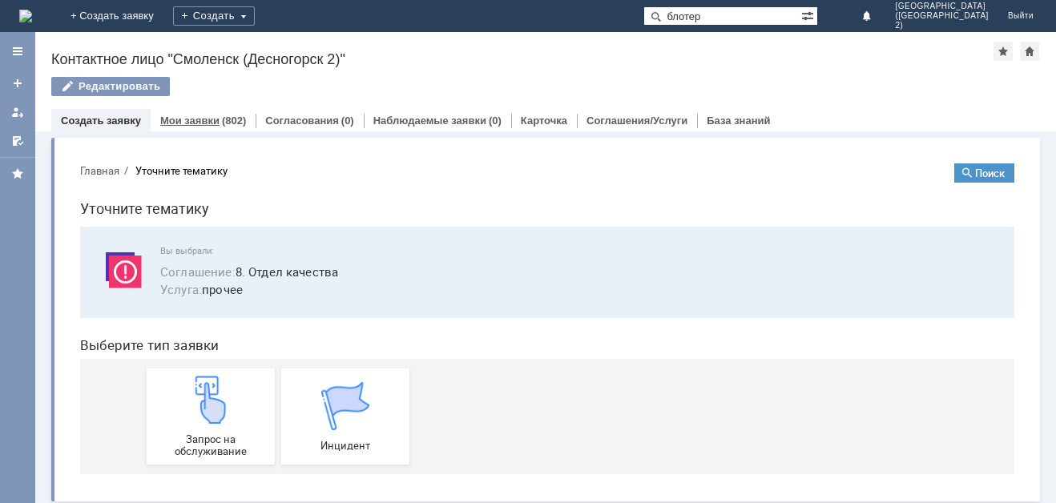
click at [189, 115] on link "Мои заявки" at bounding box center [189, 121] width 59 height 12
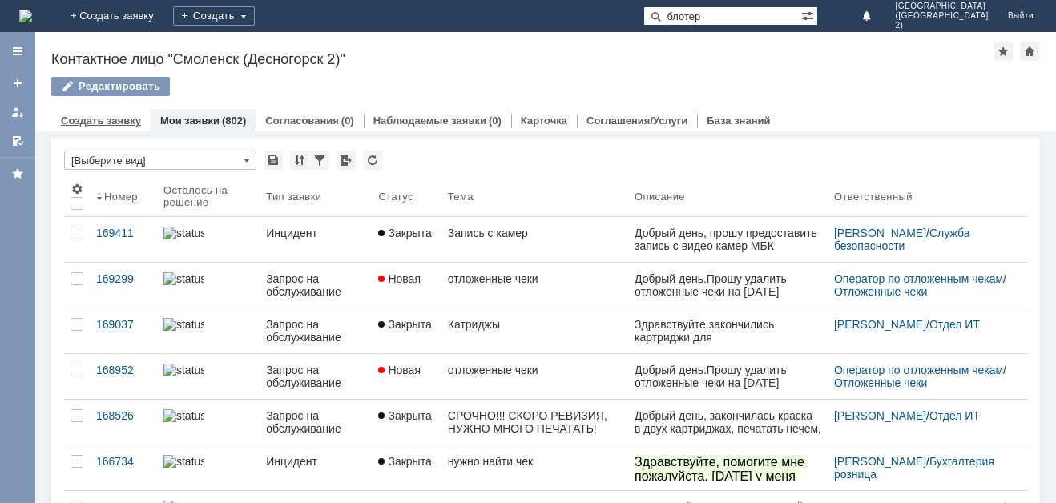
click at [116, 123] on link "Создать заявку" at bounding box center [101, 121] width 80 height 12
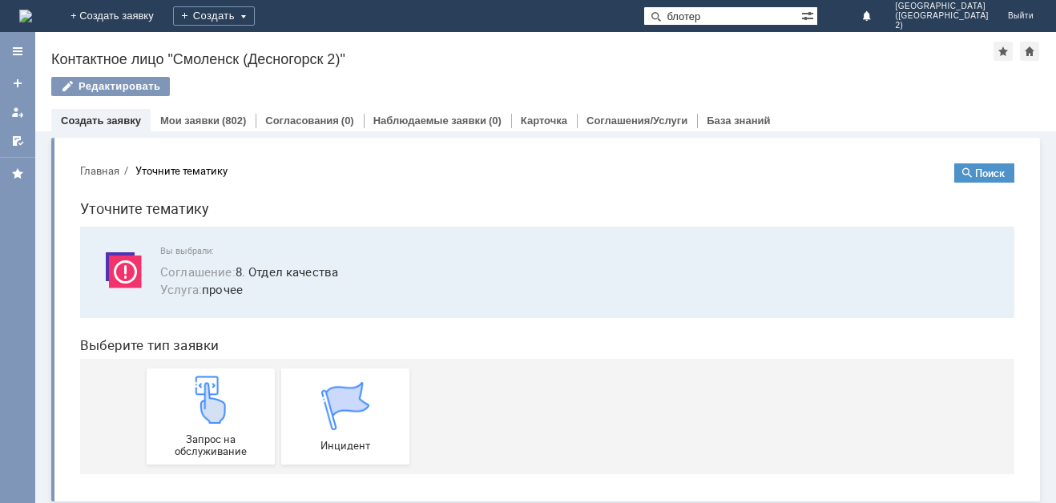
click at [107, 176] on button "Главная" at bounding box center [99, 171] width 39 height 14
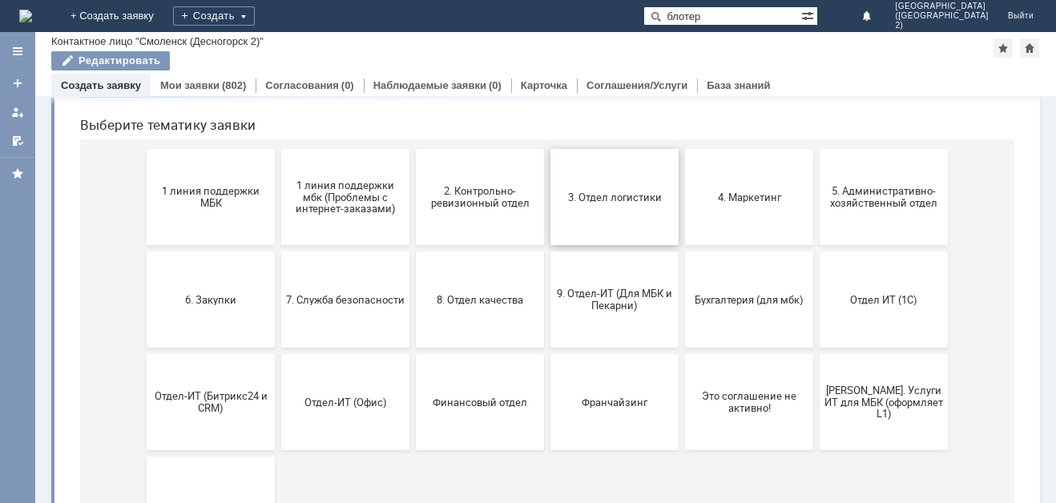
scroll to position [160, 0]
click at [914, 208] on button "5. Административно-хозяйственный отдел" at bounding box center [884, 195] width 128 height 96
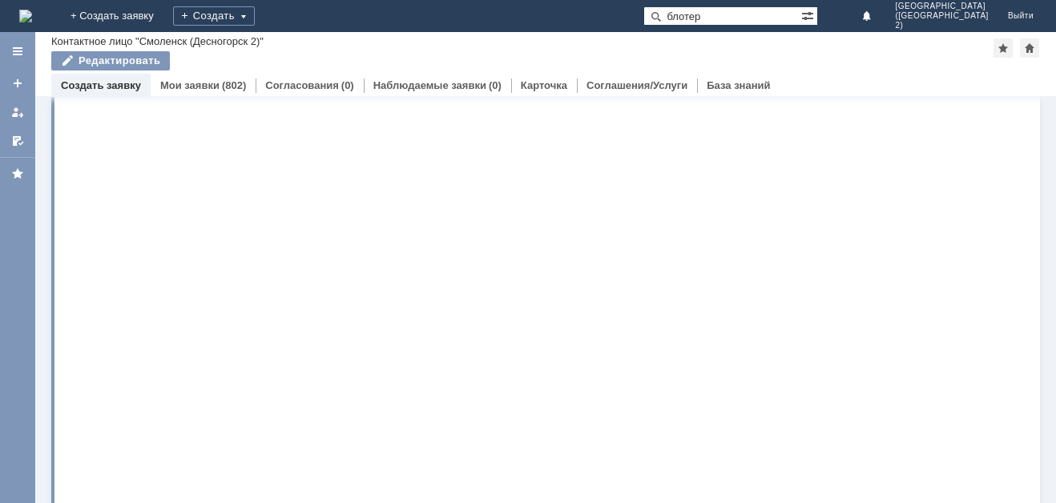
scroll to position [0, 0]
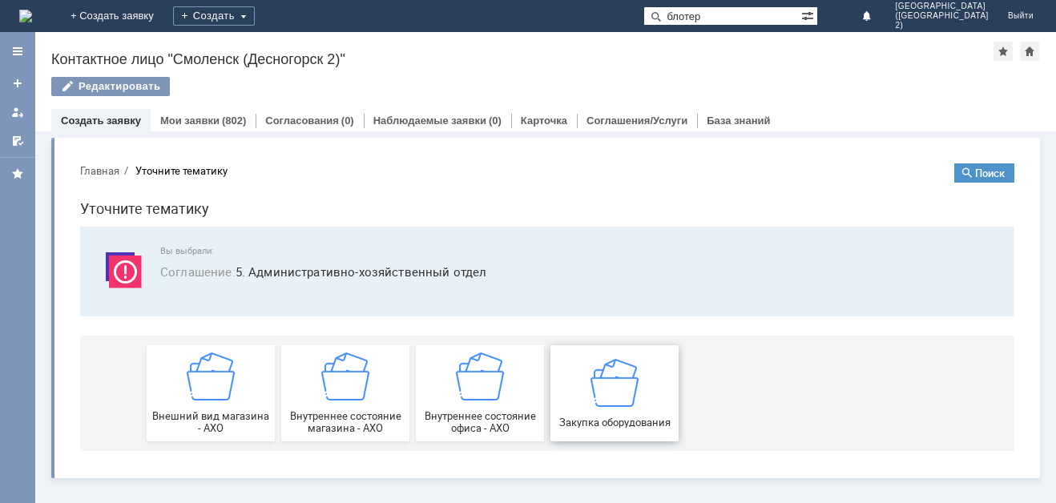
click at [622, 402] on img at bounding box center [615, 382] width 48 height 48
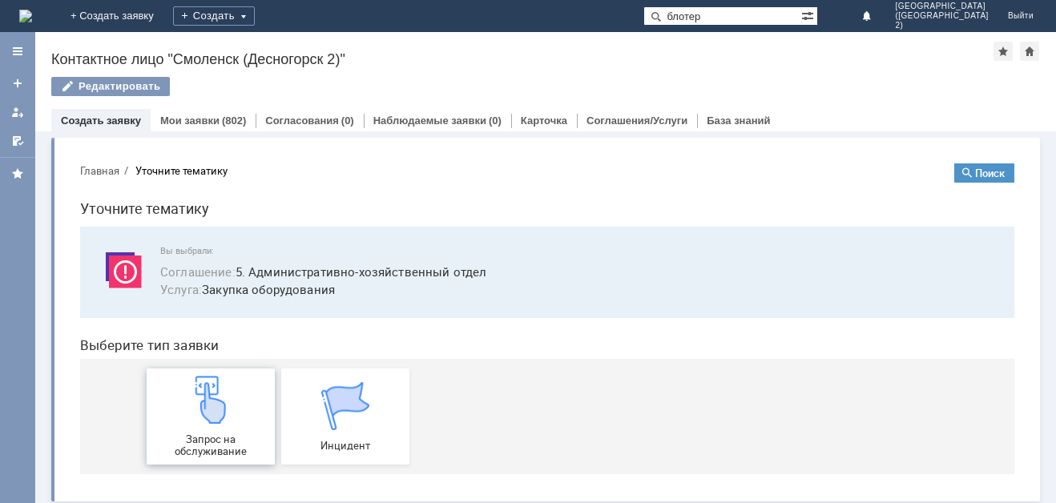
click at [188, 402] on img at bounding box center [211, 400] width 48 height 48
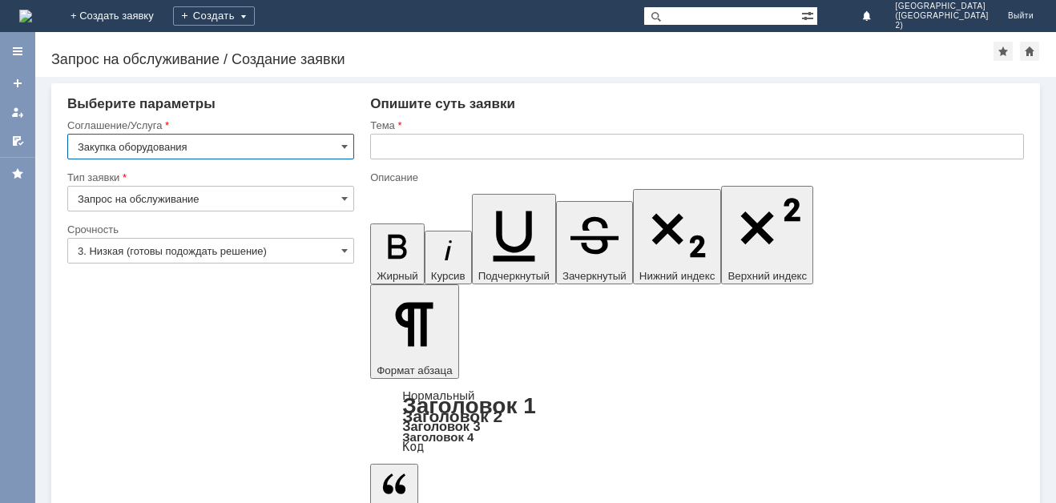
click at [527, 145] on input "text" at bounding box center [697, 147] width 654 height 26
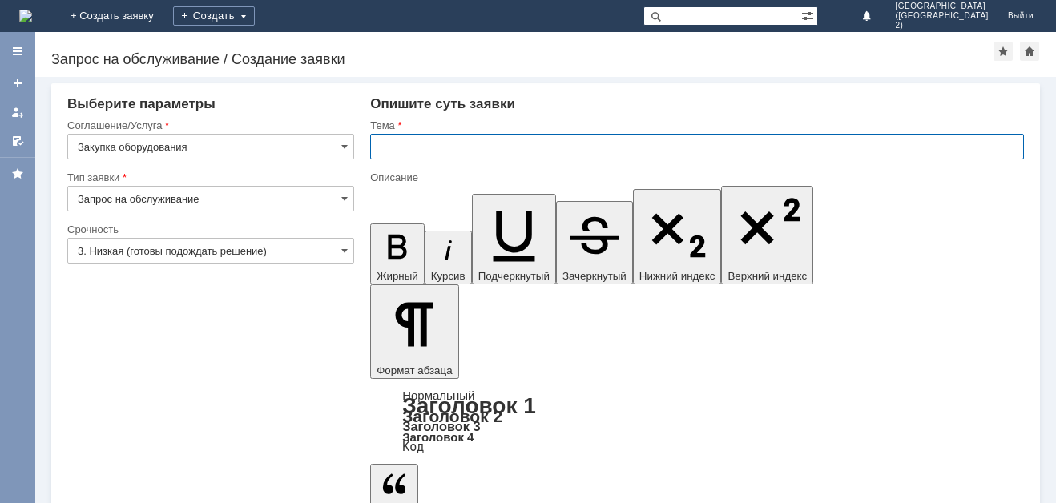
type input "Ь"
click at [409, 149] on input "Блотеры для парфюма" at bounding box center [697, 147] width 654 height 26
click at [402, 147] on input "Блотеры для парфюма" at bounding box center [697, 147] width 654 height 26
type input "Блотееры для парфюма"
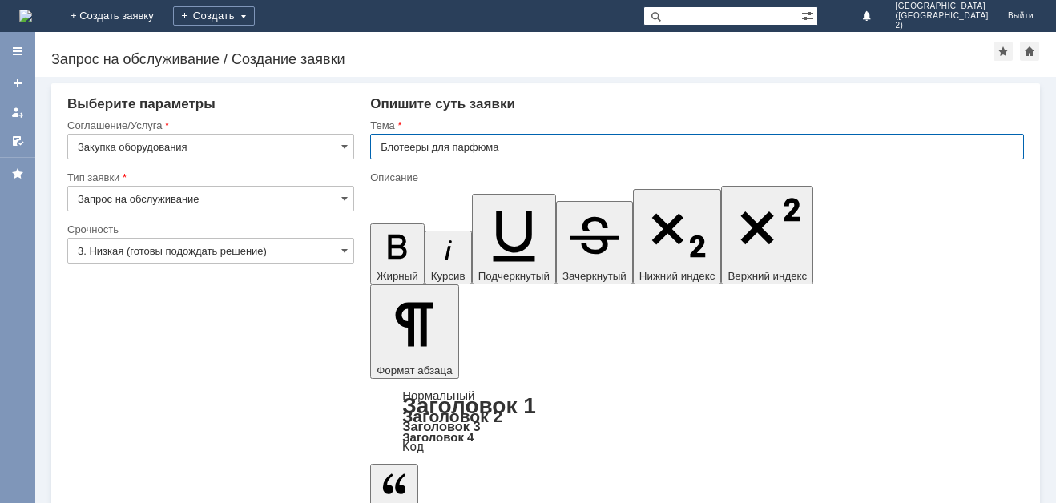
click at [173, 246] on input "3. Низкая (готовы подождать решение)" at bounding box center [210, 251] width 287 height 26
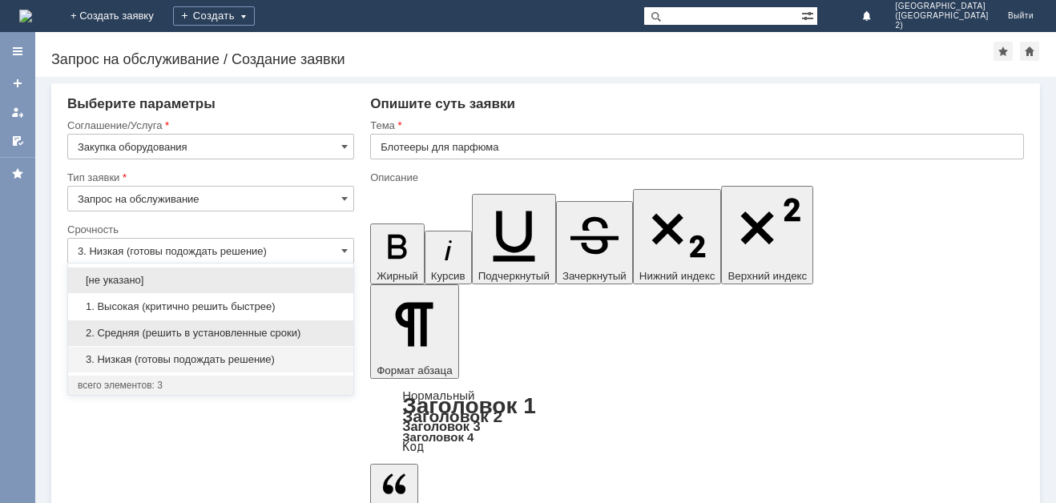
click at [152, 334] on span "2. Средняя (решить в установленные сроки)" at bounding box center [211, 333] width 266 height 13
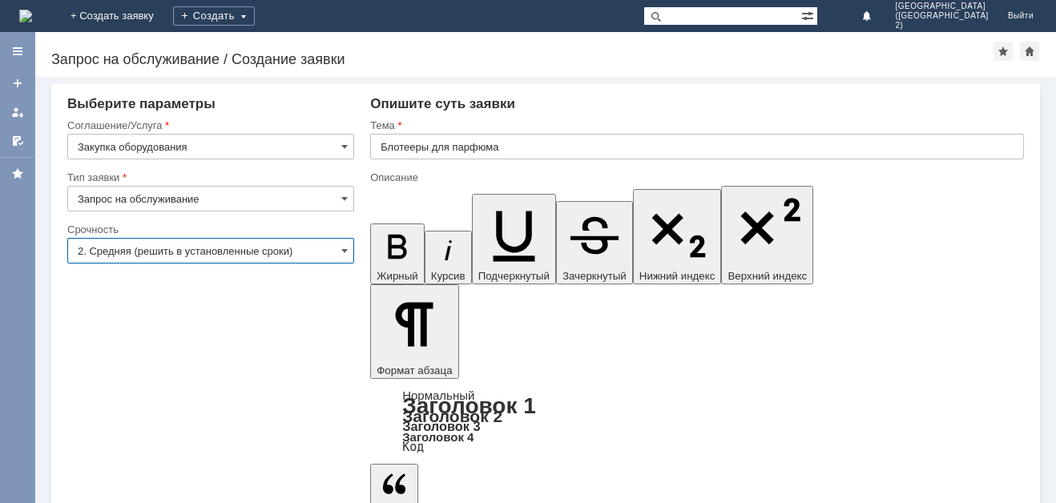
type input "2. Средняя (решить в установленные сроки)"
click at [238, 149] on input "Закупка оборудования" at bounding box center [210, 147] width 287 height 26
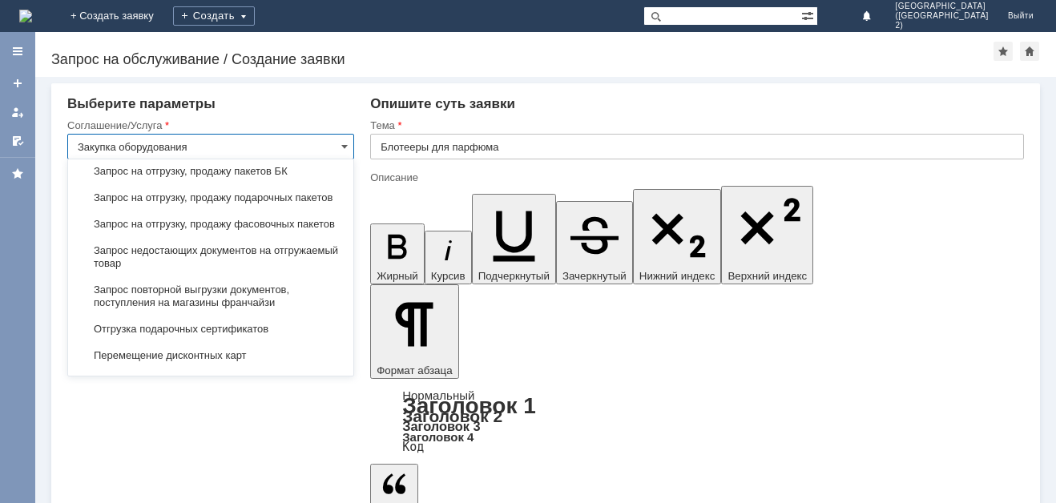
scroll to position [481, 0]
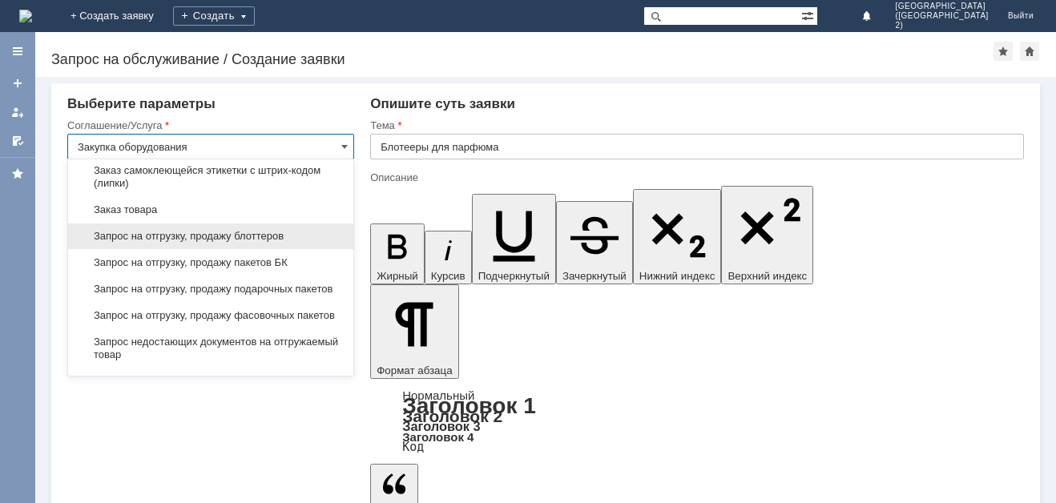
click at [249, 243] on span "Запрос на отгрузку, продажу блоттеров" at bounding box center [211, 236] width 266 height 13
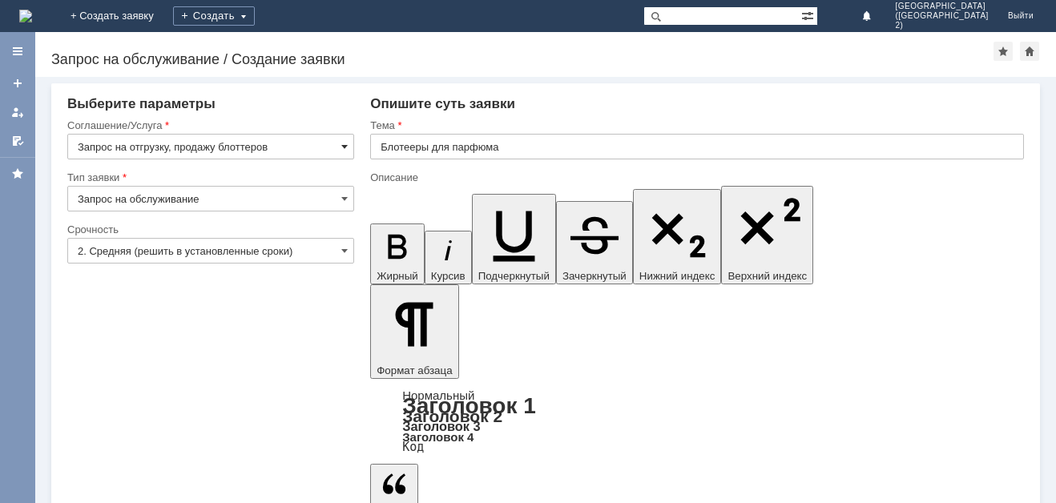
click at [347, 149] on span at bounding box center [344, 146] width 6 height 13
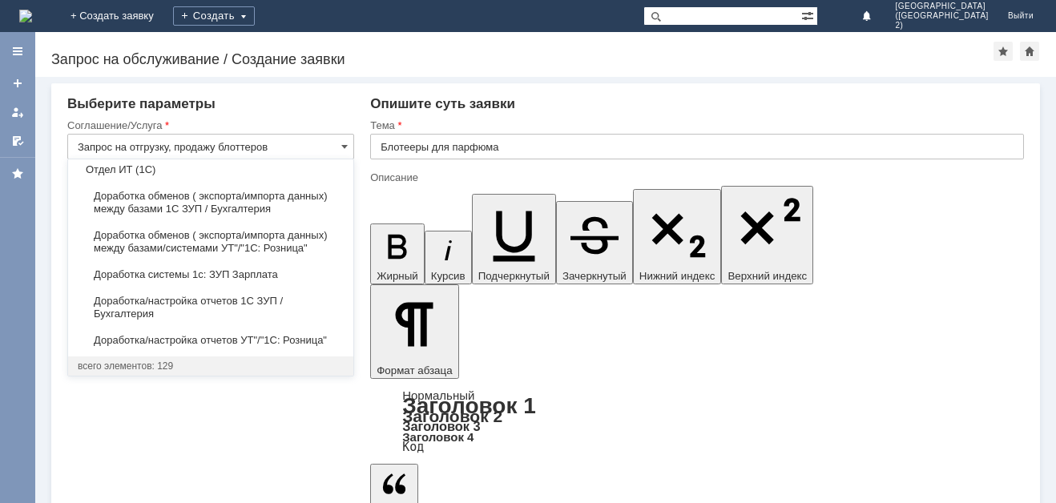
scroll to position [1973, 0]
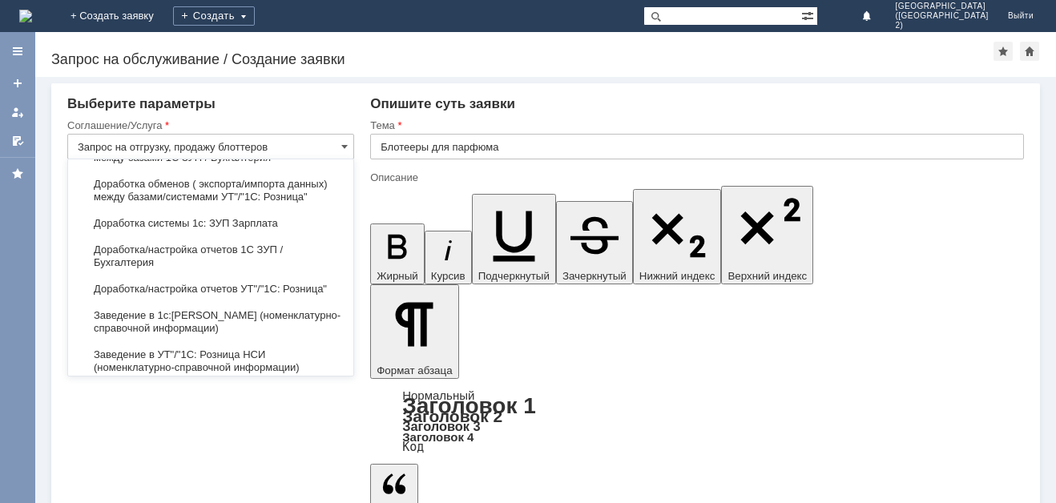
click at [257, 436] on div "Внимание! Выберите параметры Соглашение/Услуга Запрос на отгрузку, продажу блот…" at bounding box center [545, 290] width 1021 height 426
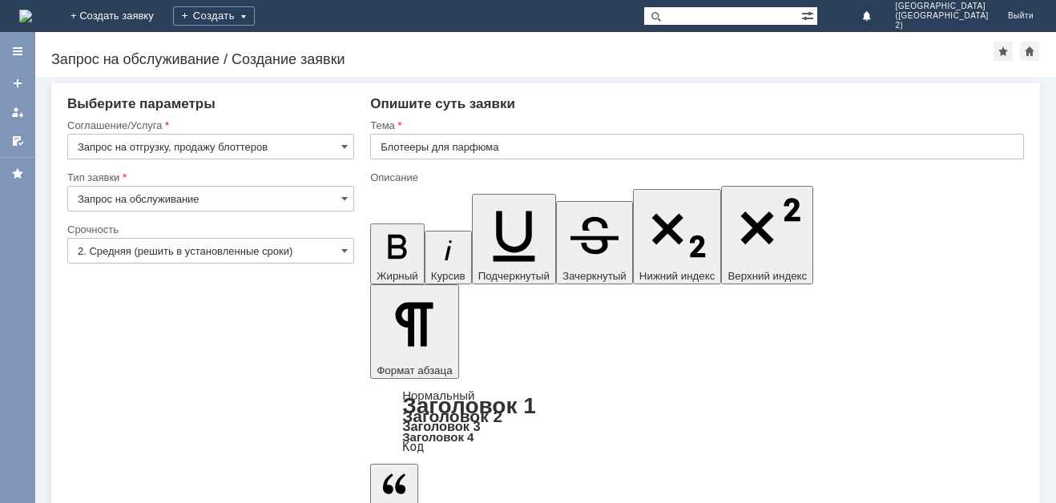
type input "Запрос на отгрузку, продажу блоттеров"
click at [414, 147] on input "Блотееры для парфюма" at bounding box center [697, 147] width 654 height 26
click at [406, 143] on input "Блотееры для парфюма" at bounding box center [697, 147] width 654 height 26
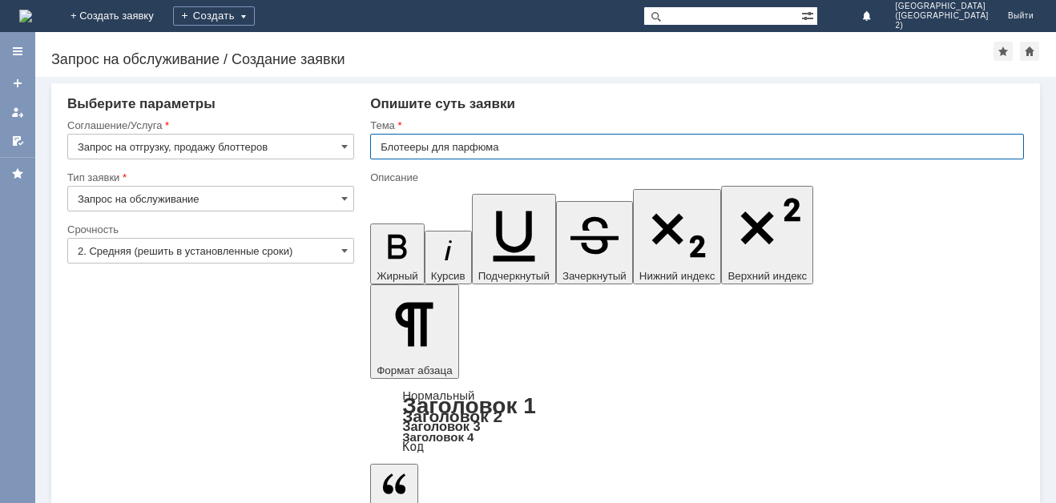
click at [414, 148] on input "Блотееры для парфюма" at bounding box center [697, 147] width 654 height 26
type input "Блоттеры для парфюма"
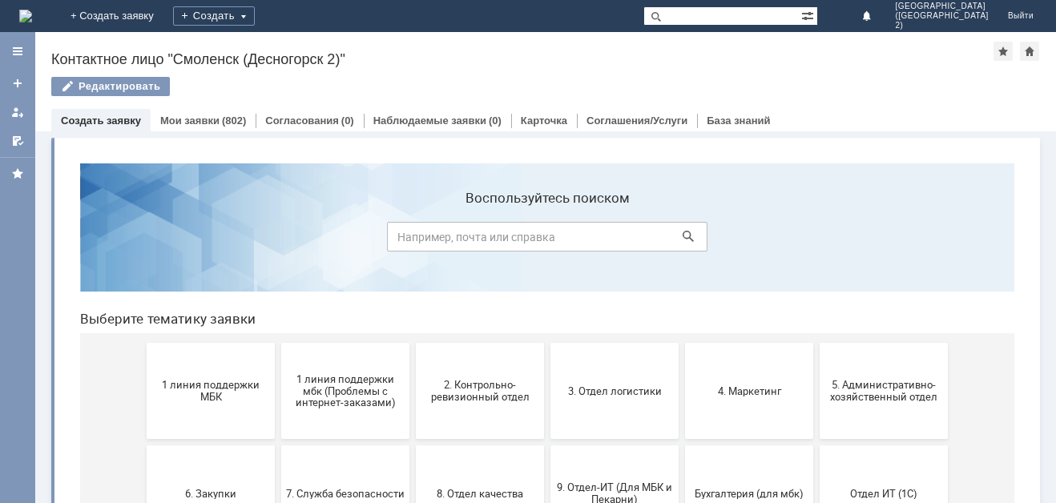
click at [483, 236] on input at bounding box center [547, 237] width 321 height 30
type input "Блоттеры"
click button at bounding box center [688, 236] width 22 height 22
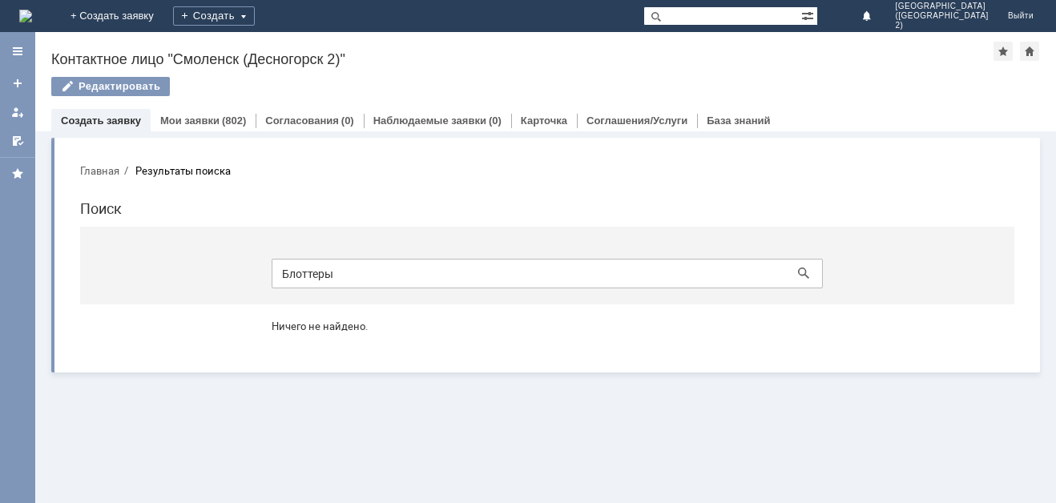
click at [109, 176] on button "Главная" at bounding box center [99, 171] width 39 height 14
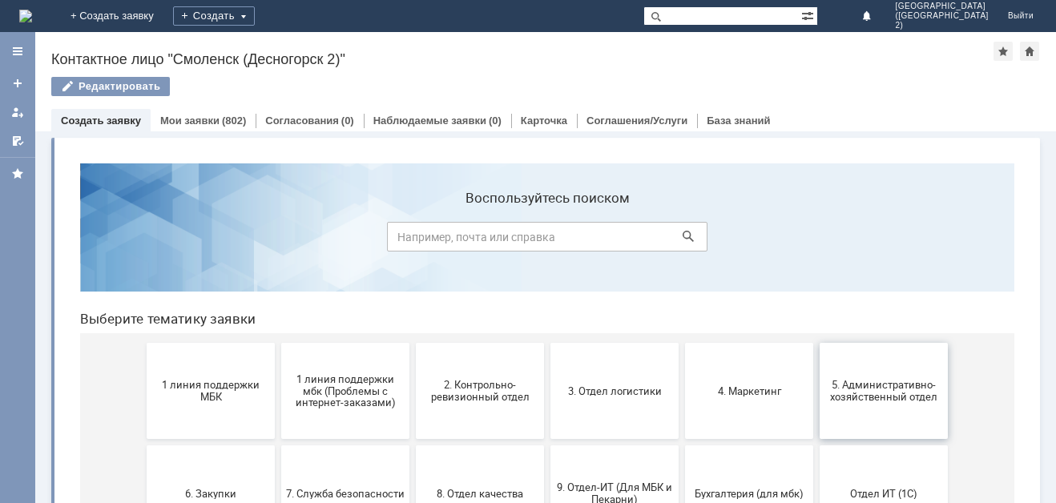
click at [838, 378] on button "5. Административно-хозяйственный отдел" at bounding box center [884, 391] width 128 height 96
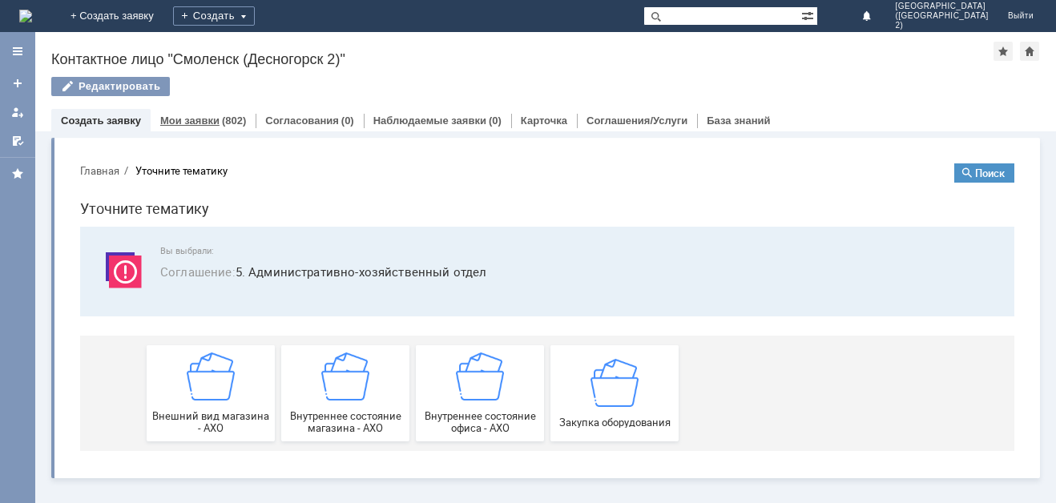
click at [179, 122] on link "Мои заявки" at bounding box center [189, 121] width 59 height 12
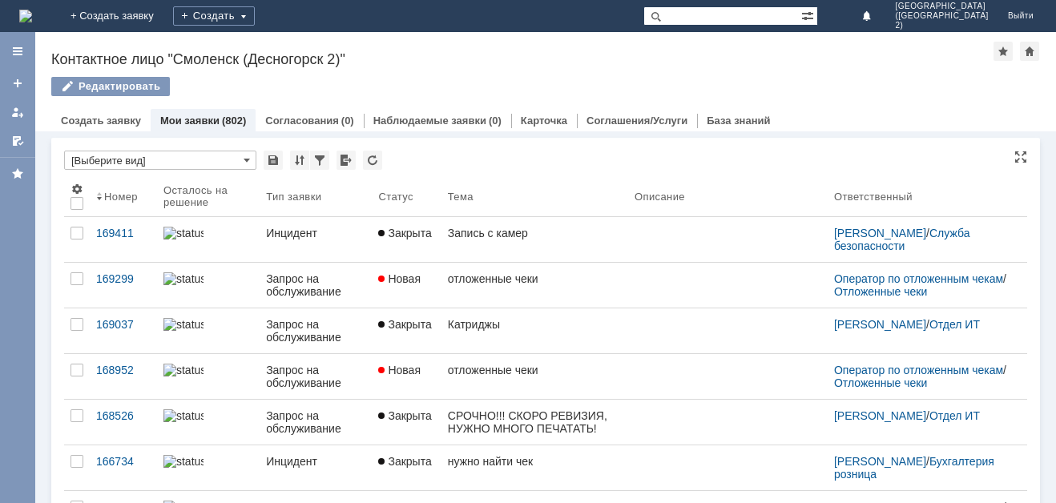
click at [208, 158] on input "[Выберите вид]" at bounding box center [160, 160] width 192 height 19
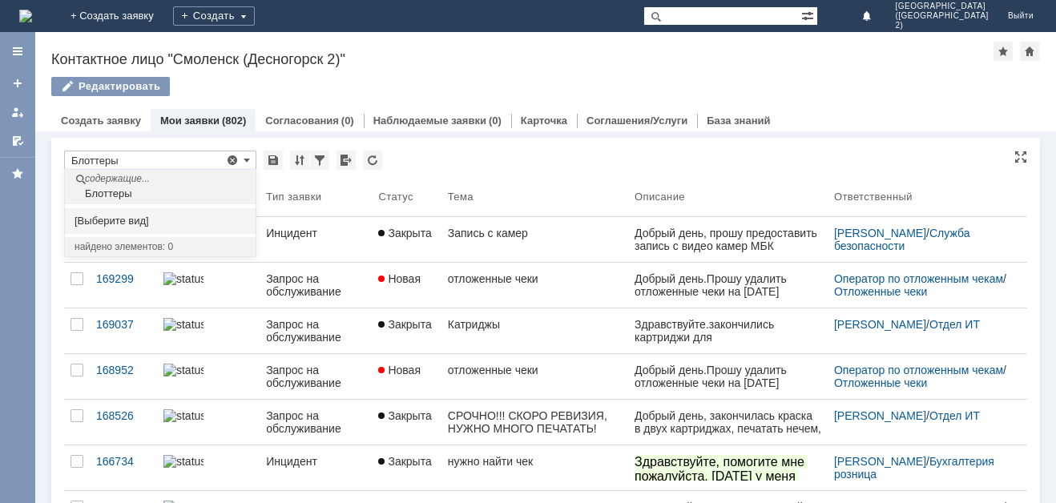
type input "Блоттеры"
